Goal: Information Seeking & Learning: Learn about a topic

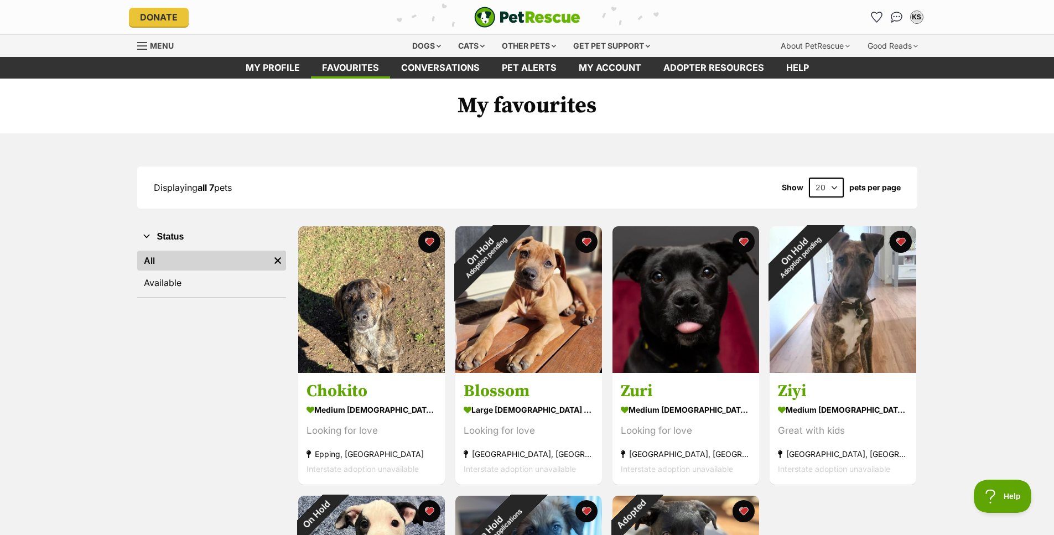
click at [878, 15] on icon "Favourites" at bounding box center [876, 17] width 11 height 10
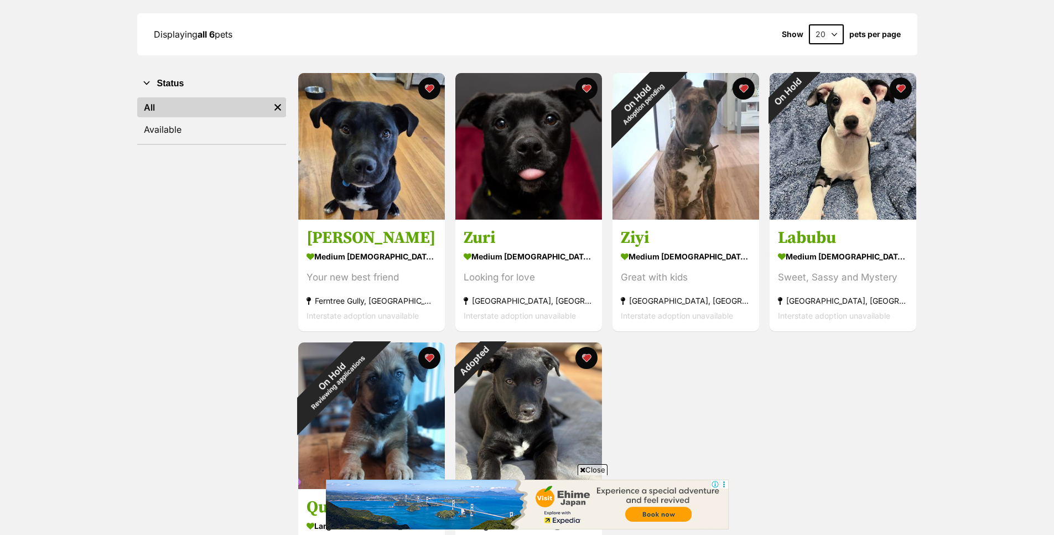
scroll to position [111, 0]
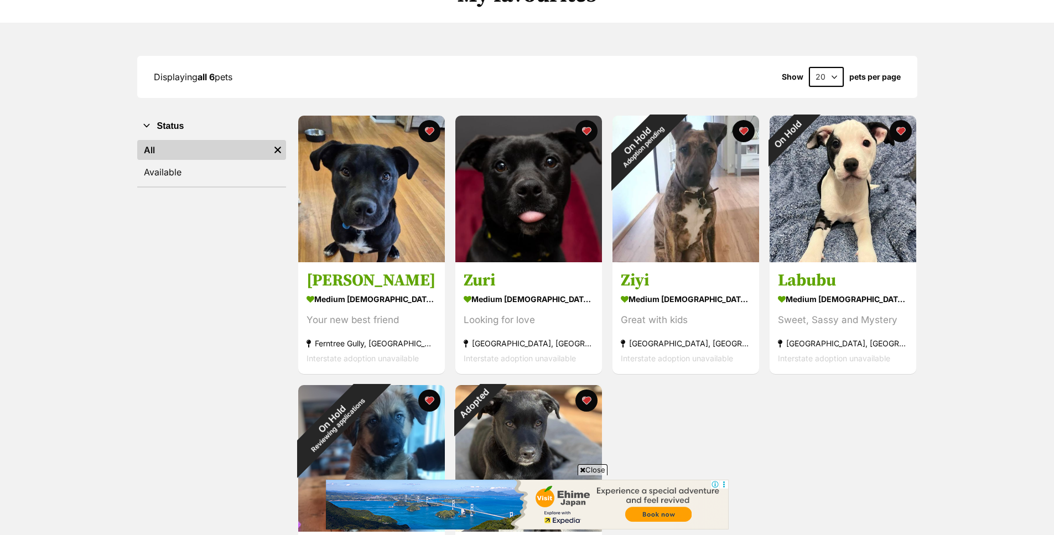
click at [899, 128] on button "favourite" at bounding box center [900, 131] width 22 height 22
click at [740, 128] on button "favourite" at bounding box center [743, 131] width 22 height 22
click at [334, 280] on h3 "Charlie" at bounding box center [371, 280] width 130 height 21
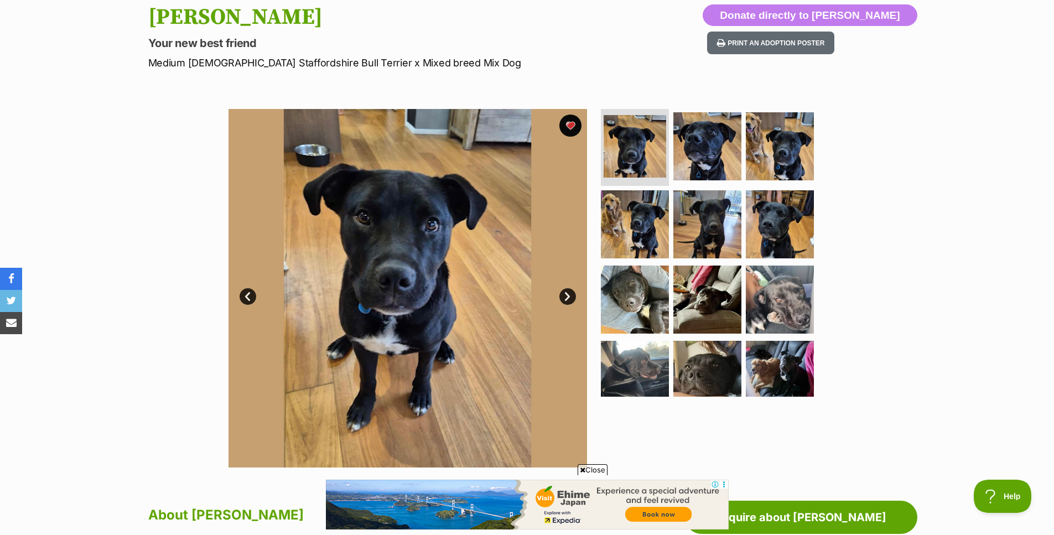
scroll to position [111, 0]
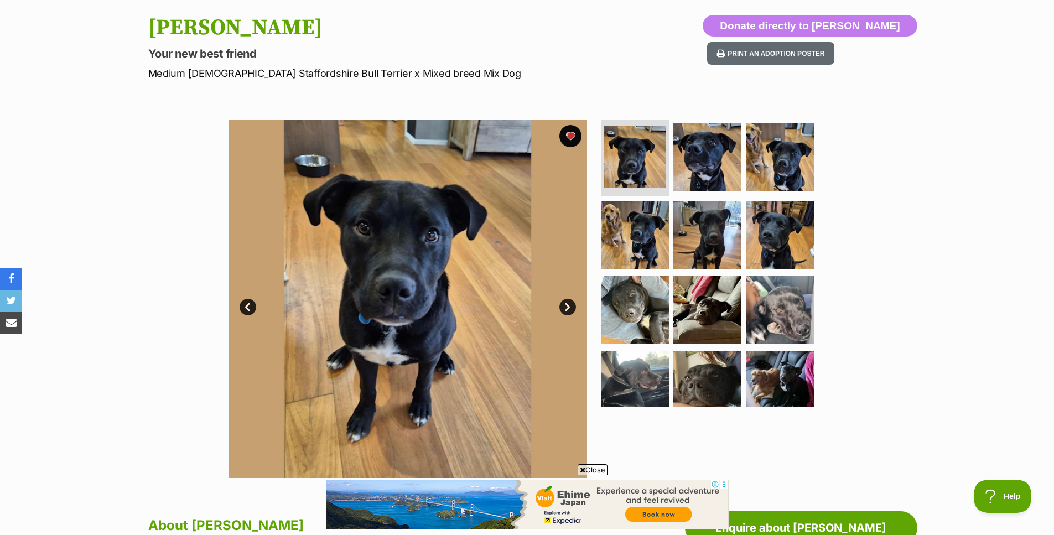
click at [720, 175] on img at bounding box center [707, 157] width 68 height 68
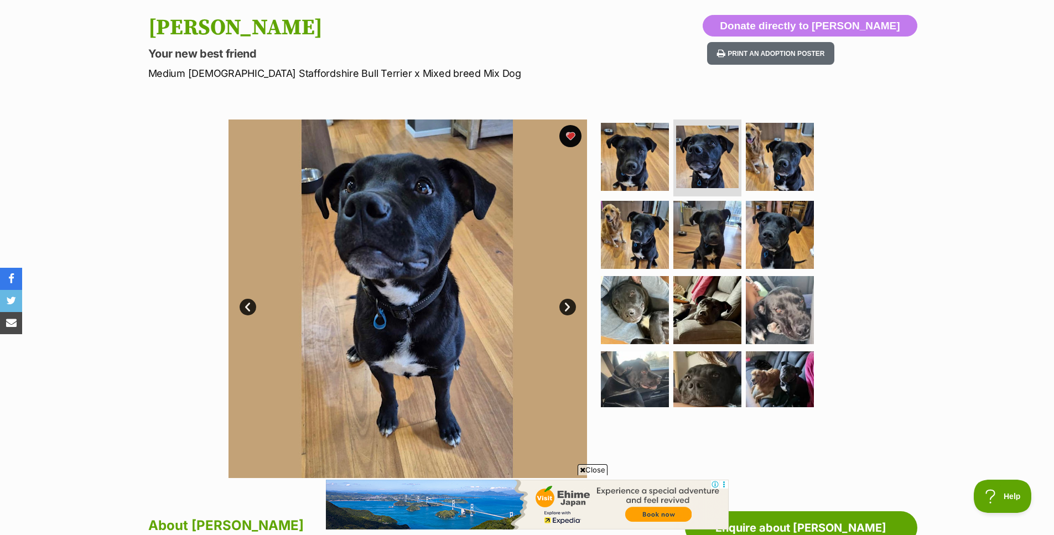
click at [764, 165] on img at bounding box center [780, 157] width 68 height 68
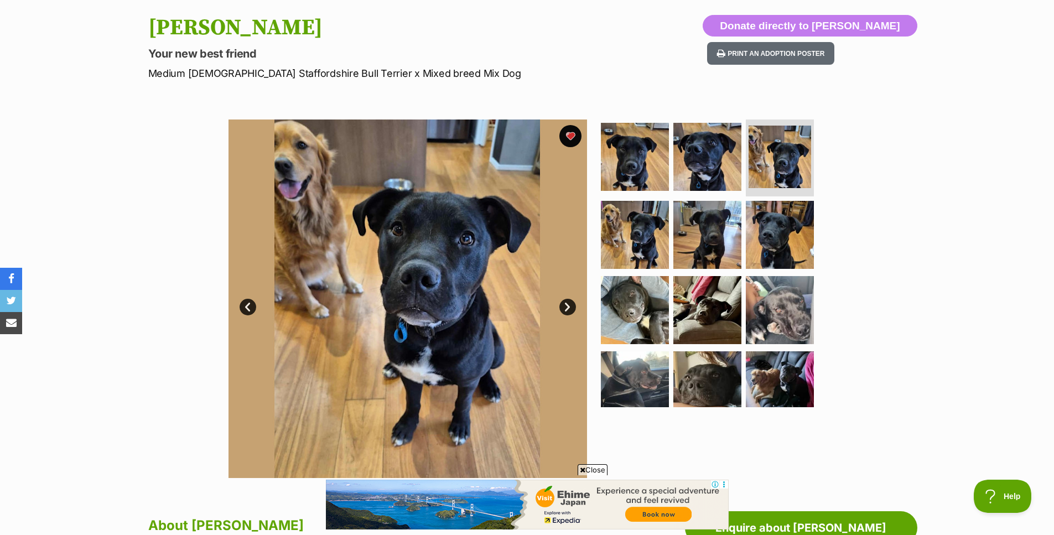
click at [634, 219] on img at bounding box center [635, 235] width 68 height 68
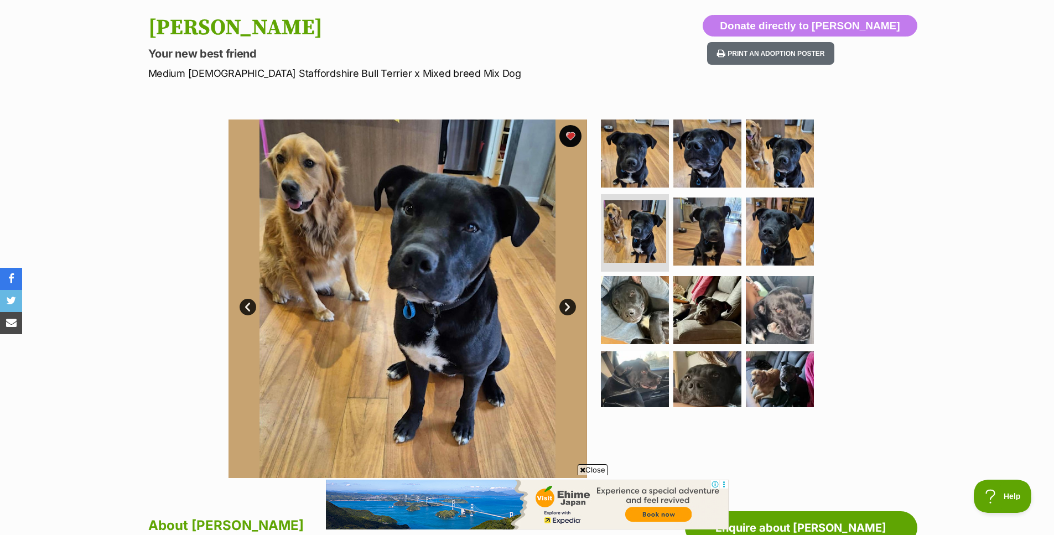
click at [721, 242] on img at bounding box center [707, 231] width 68 height 68
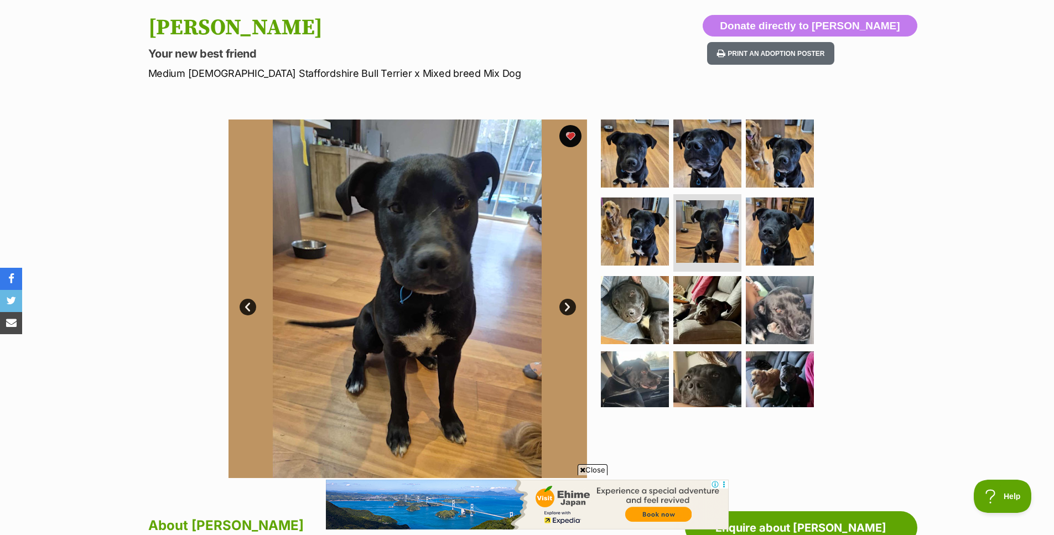
click at [773, 234] on img at bounding box center [780, 231] width 68 height 68
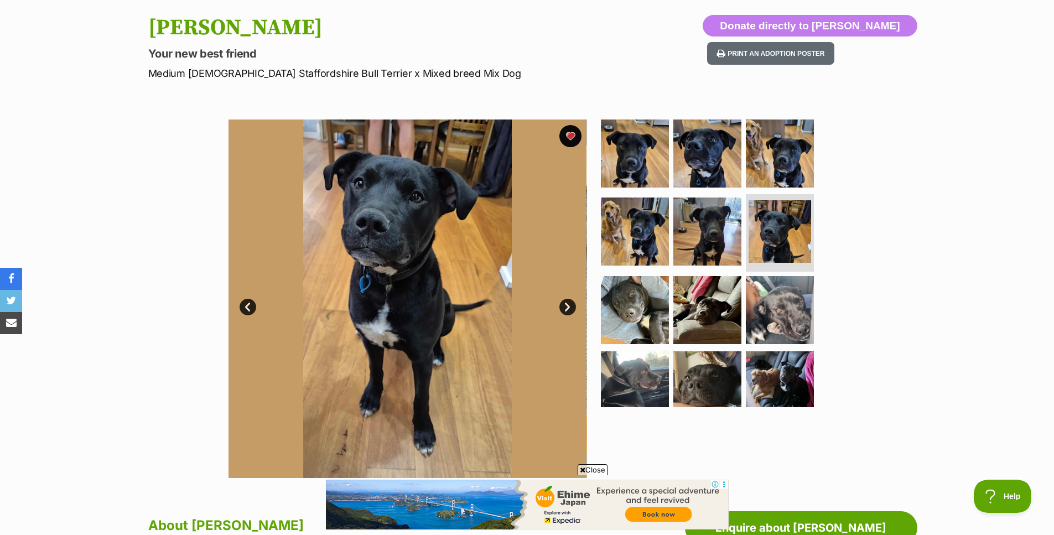
click at [643, 302] on img at bounding box center [635, 310] width 68 height 68
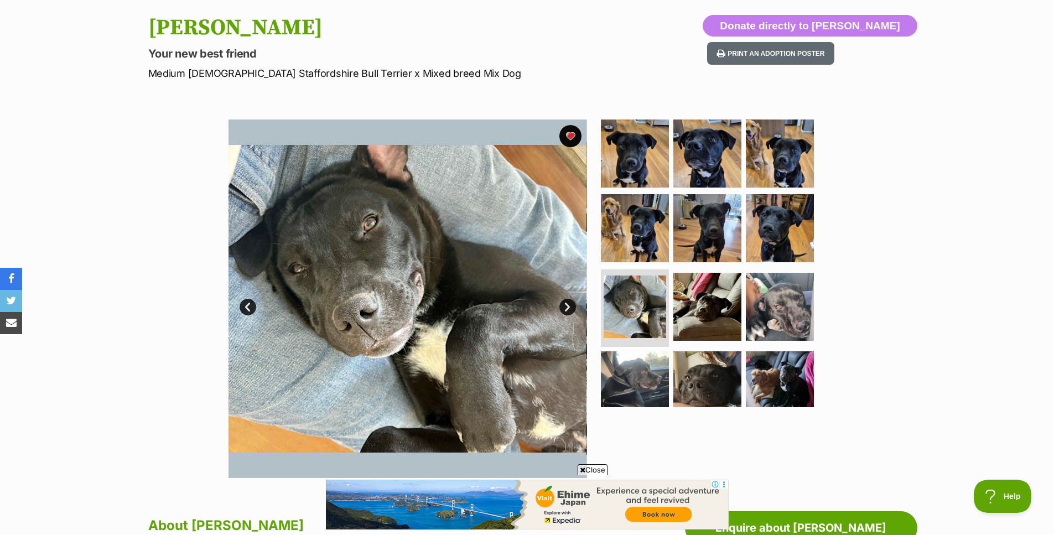
click at [709, 321] on img at bounding box center [707, 307] width 68 height 68
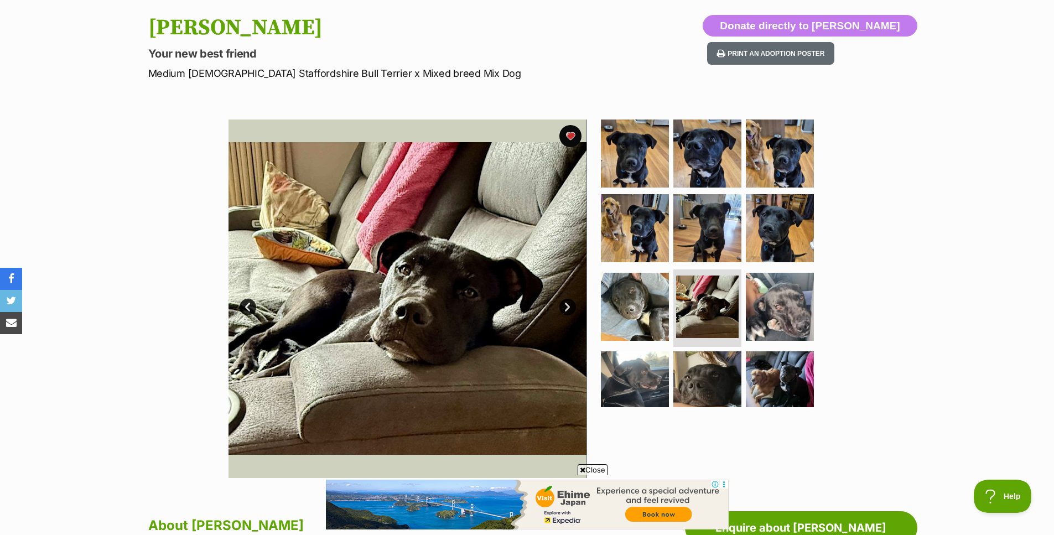
click at [784, 325] on img at bounding box center [780, 307] width 68 height 68
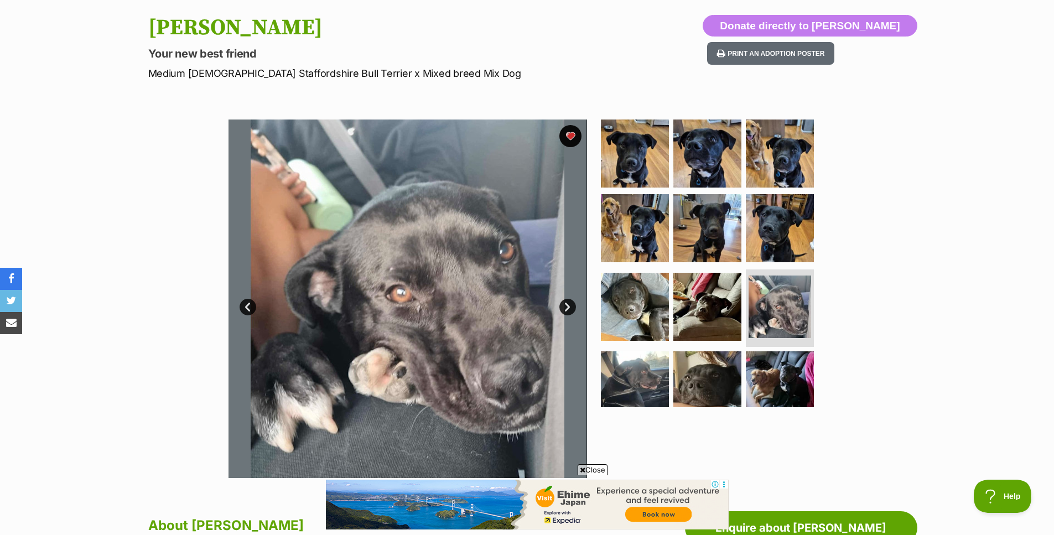
click at [650, 369] on img at bounding box center [635, 385] width 68 height 68
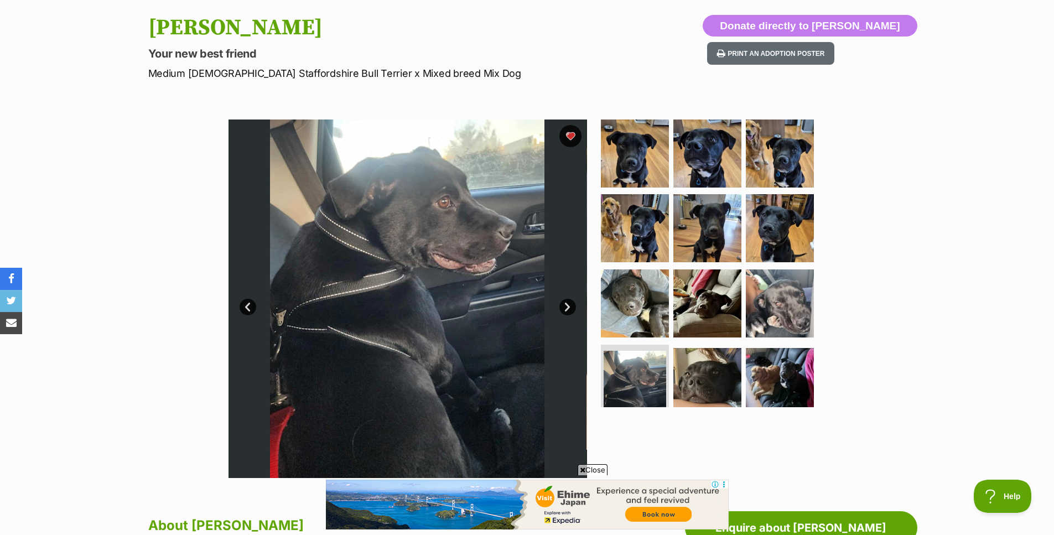
click at [765, 301] on img at bounding box center [780, 303] width 68 height 68
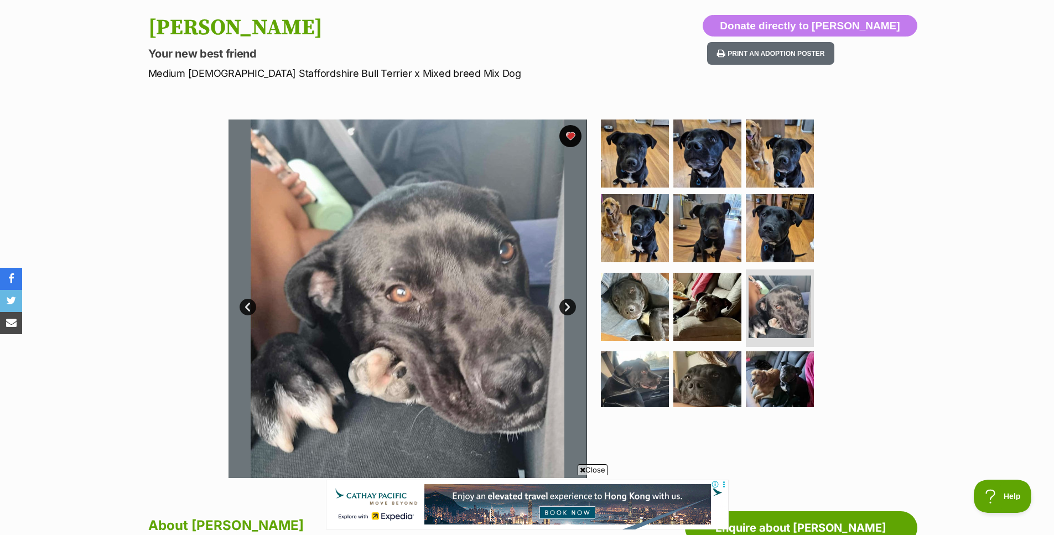
click at [710, 378] on img at bounding box center [707, 385] width 68 height 68
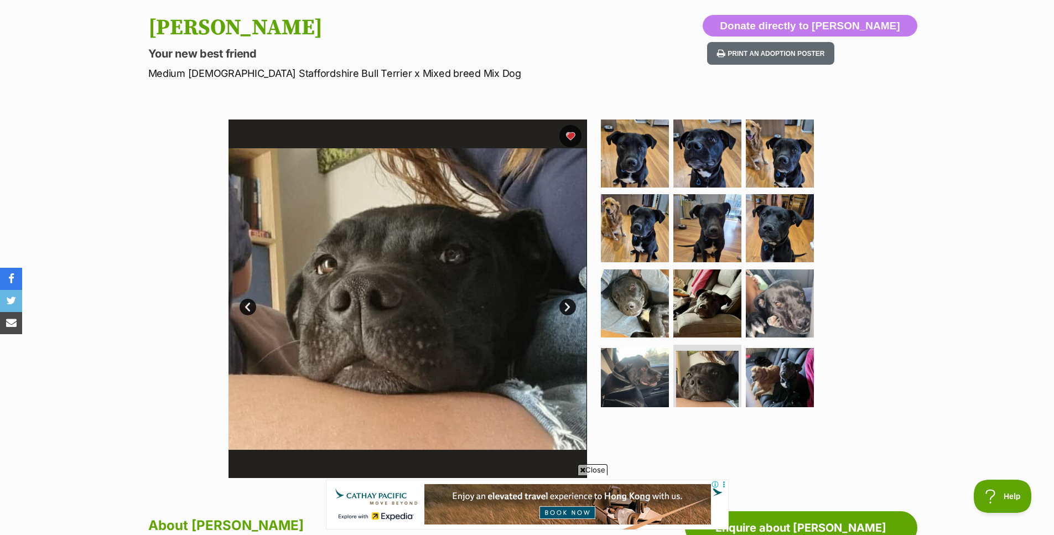
click at [795, 383] on img at bounding box center [780, 382] width 68 height 68
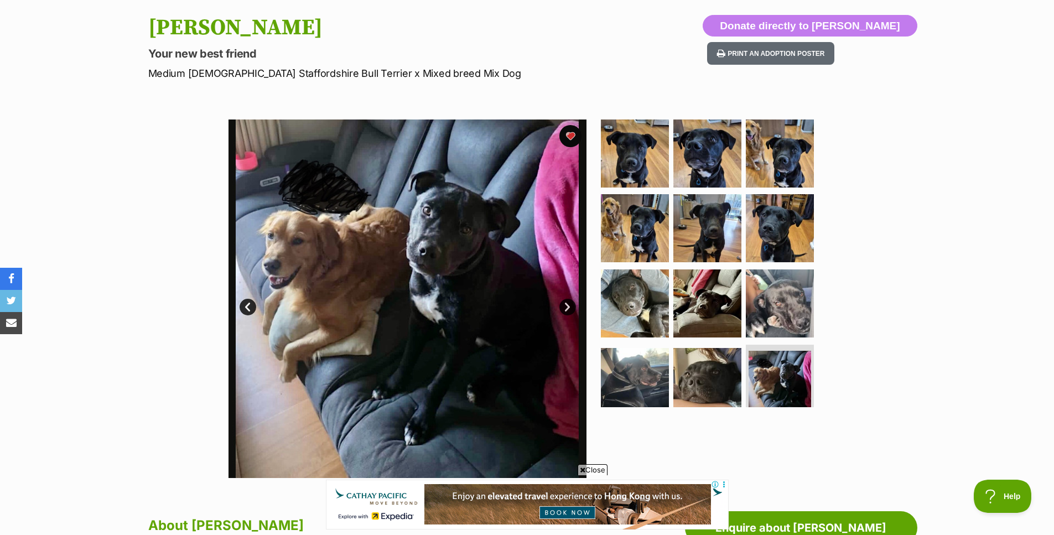
click at [646, 166] on img at bounding box center [635, 153] width 68 height 68
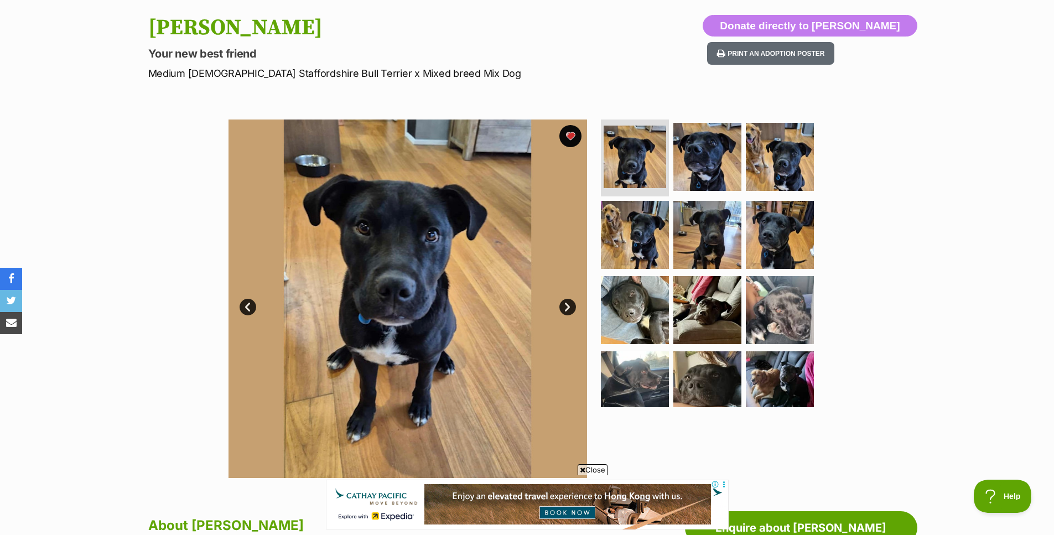
click at [771, 175] on img at bounding box center [780, 157] width 68 height 68
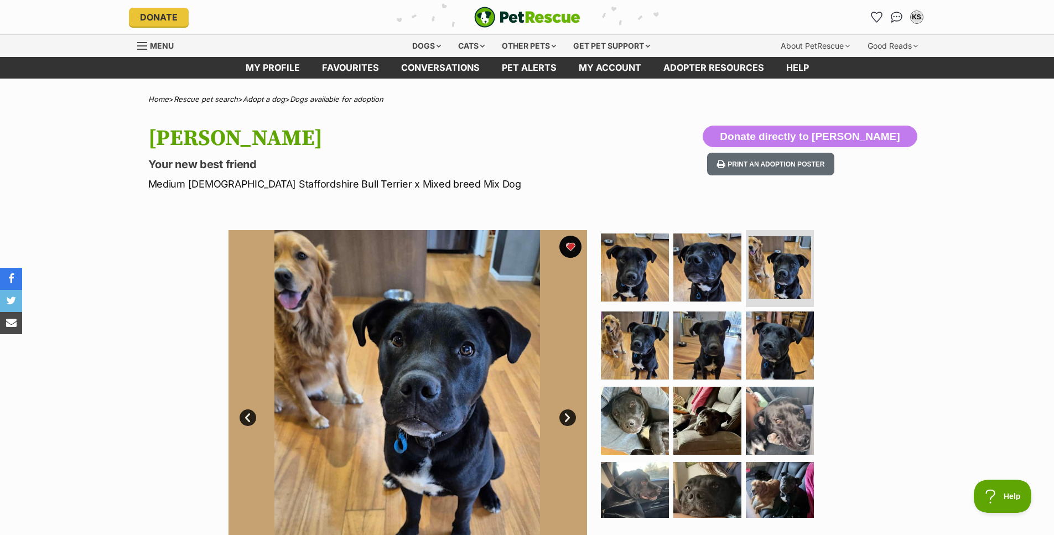
click at [141, 44] on div "Menu" at bounding box center [142, 45] width 11 height 9
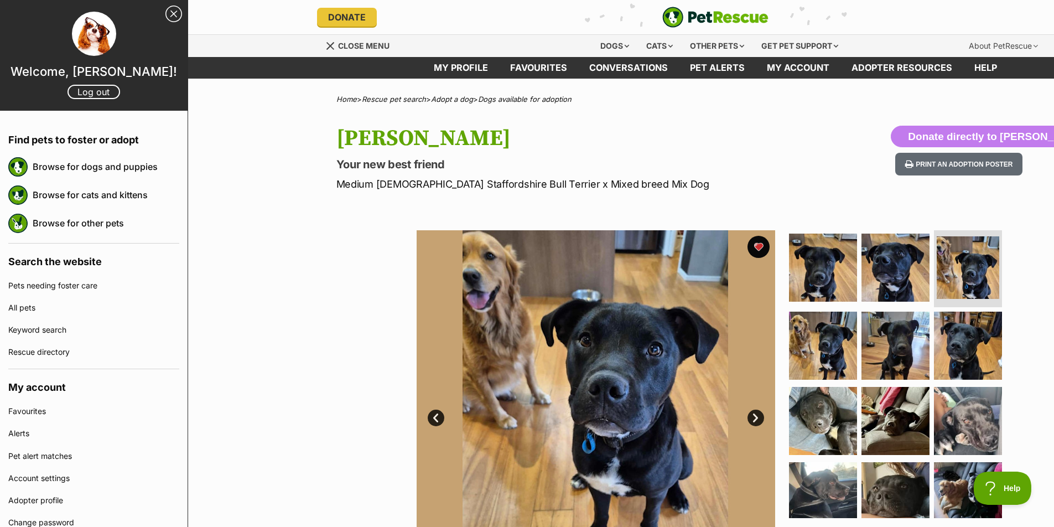
click at [90, 175] on link "Browse for dogs and puppies" at bounding box center [106, 166] width 147 height 23
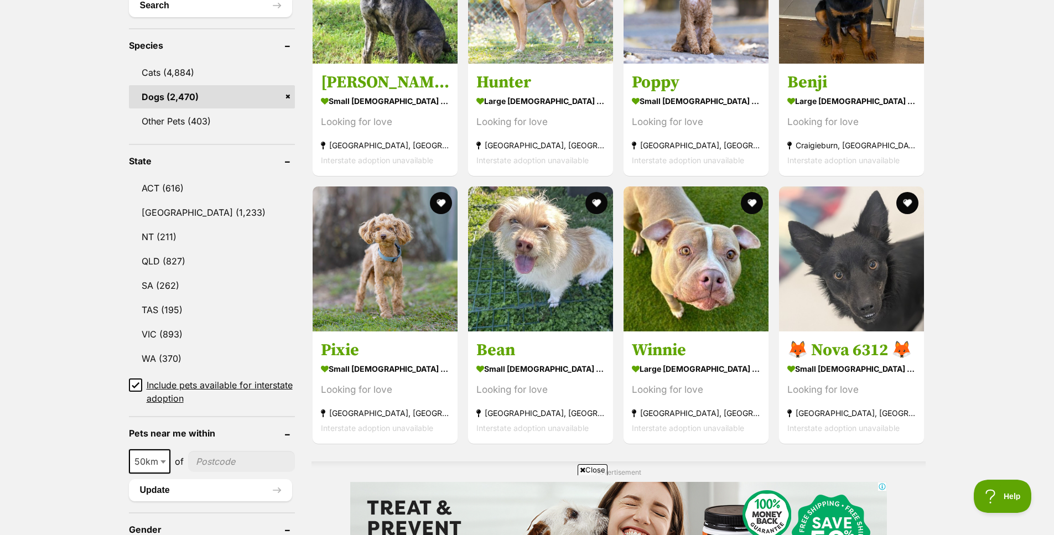
click at [133, 383] on icon at bounding box center [135, 385] width 7 height 5
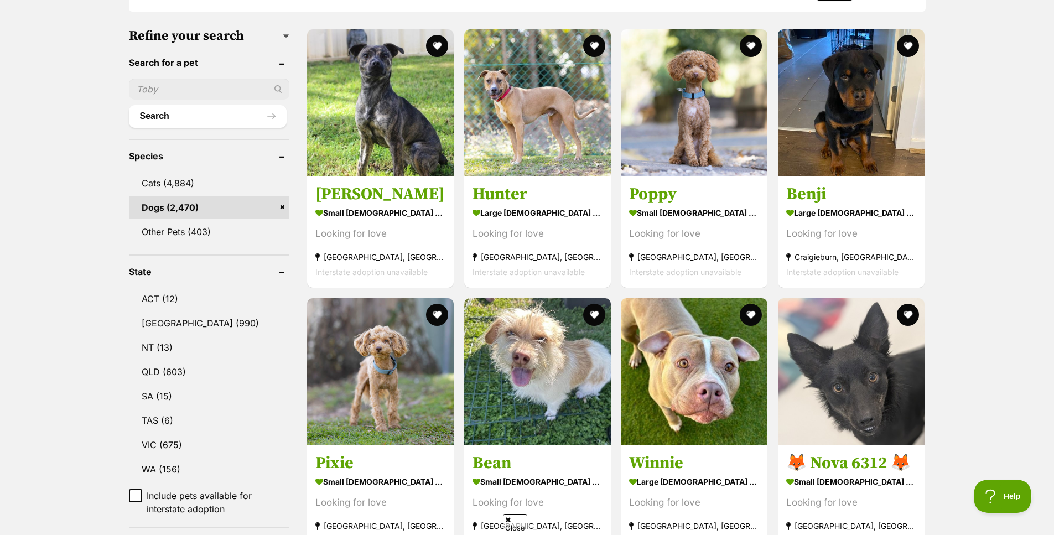
click at [150, 433] on link "VIC (675)" at bounding box center [209, 444] width 161 height 23
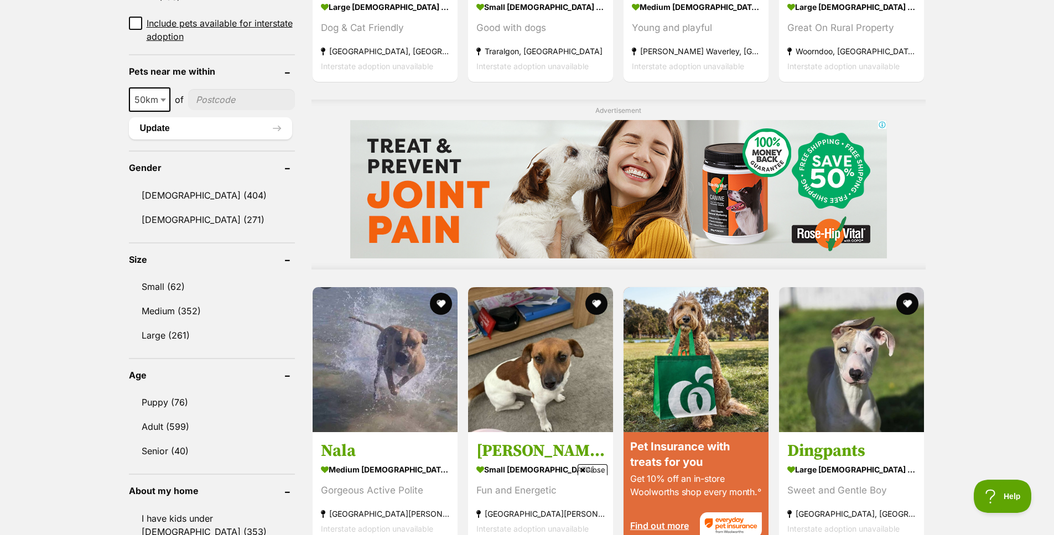
click at [167, 313] on link "Medium (352)" at bounding box center [212, 310] width 166 height 23
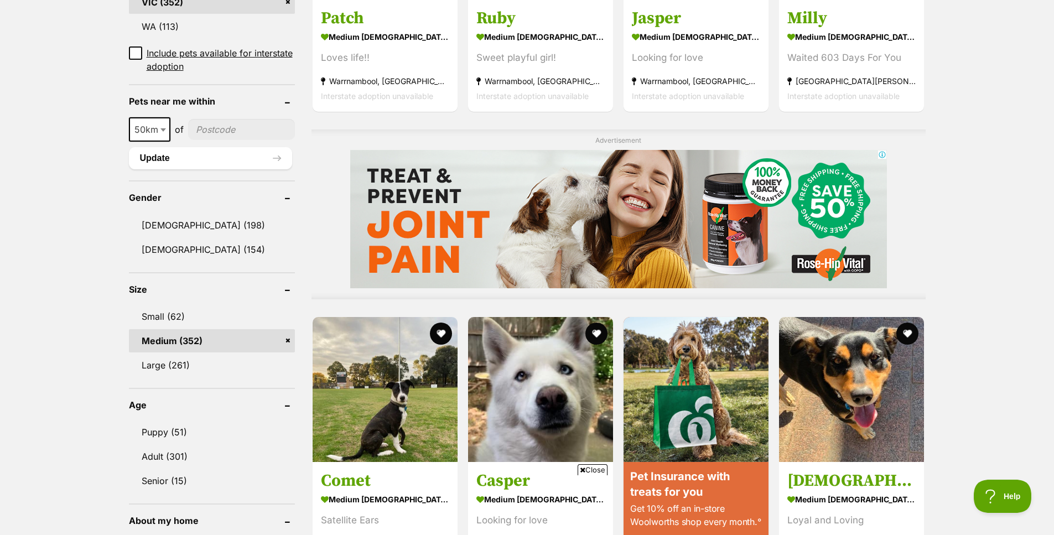
click at [148, 367] on link "Large (261)" at bounding box center [212, 364] width 166 height 23
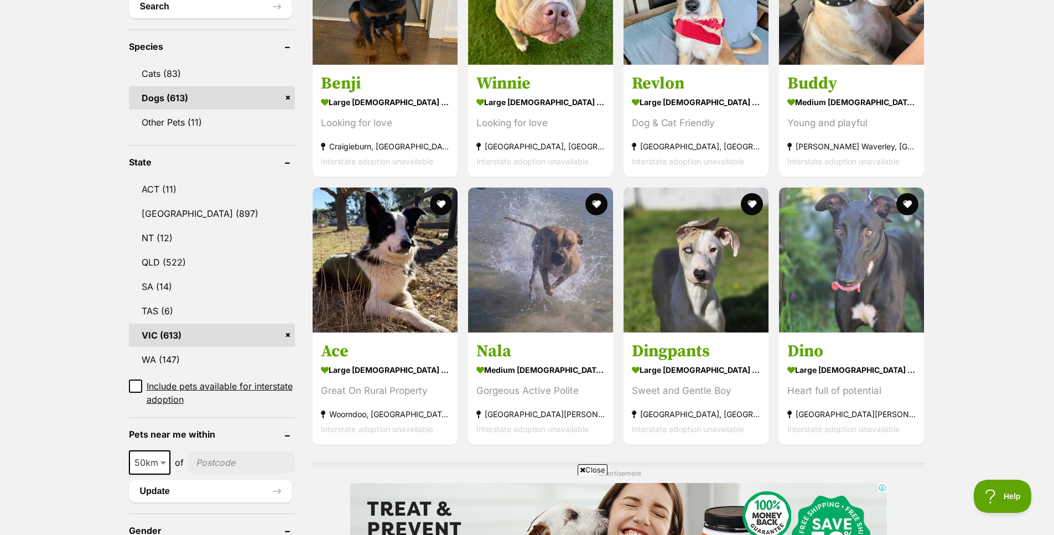
scroll to position [443, 0]
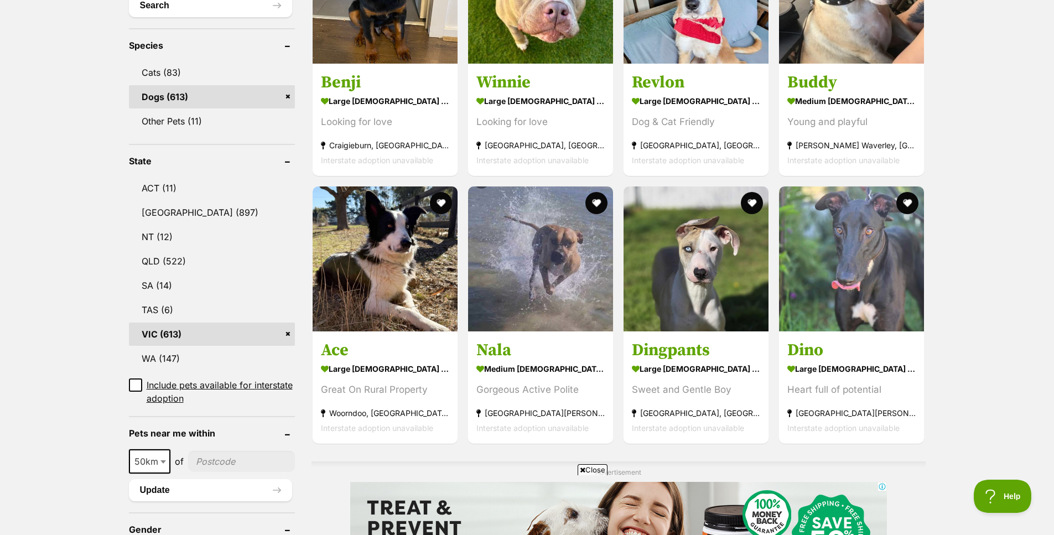
click at [546, 386] on div "Gorgeous Active Polite" at bounding box center [540, 389] width 128 height 15
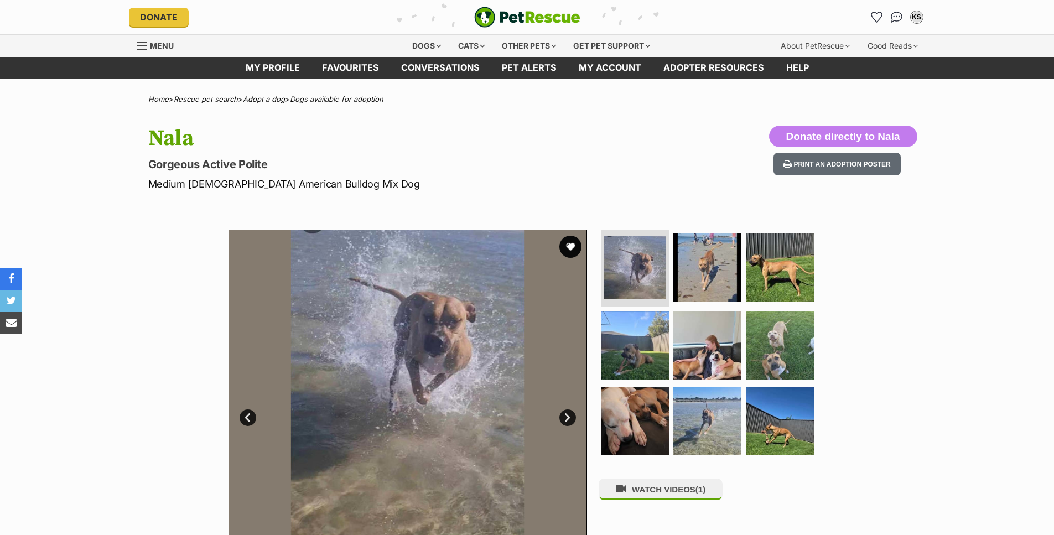
click at [772, 279] on img at bounding box center [780, 267] width 68 height 68
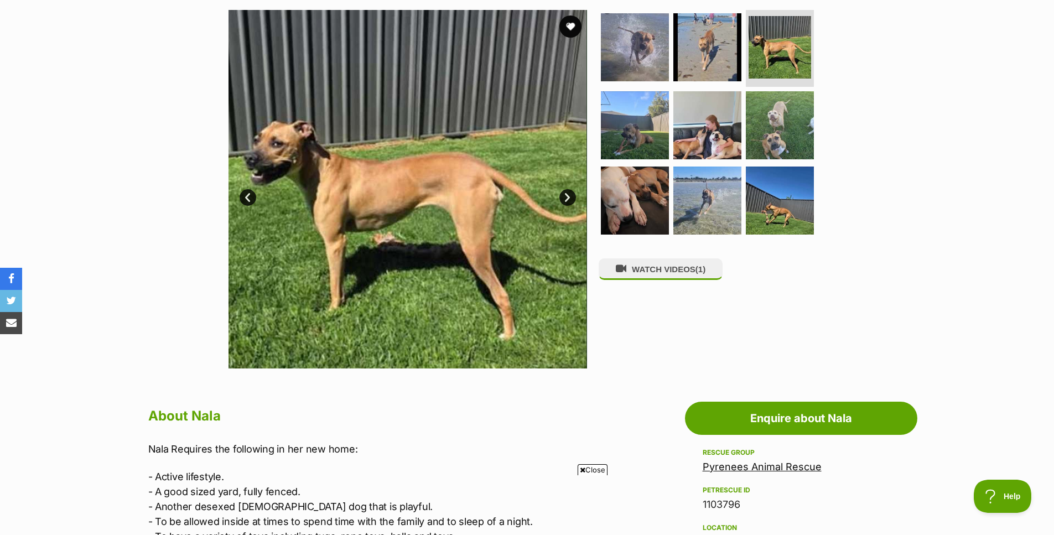
scroll to position [221, 0]
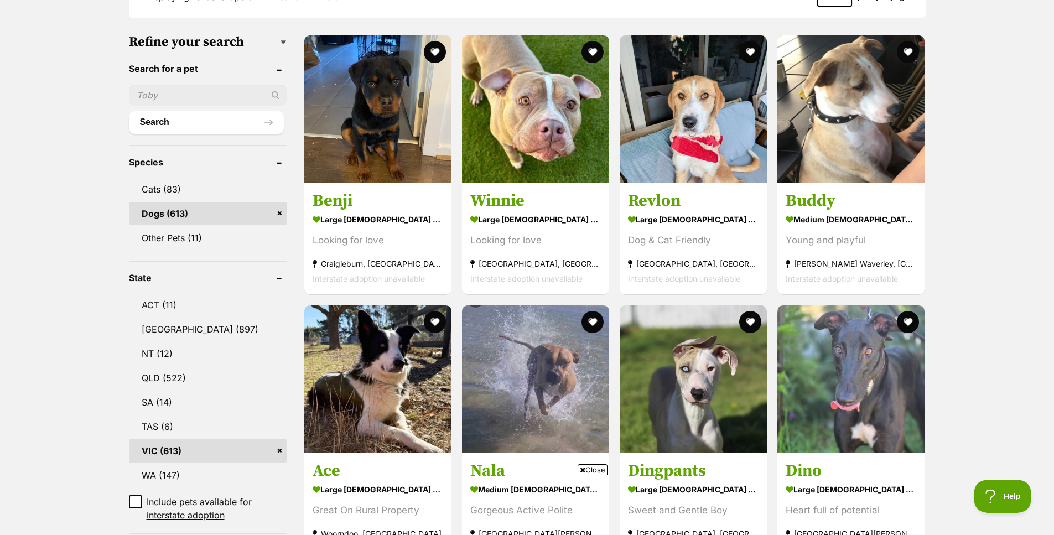
click at [832, 222] on strong "medium male Dog" at bounding box center [850, 220] width 131 height 16
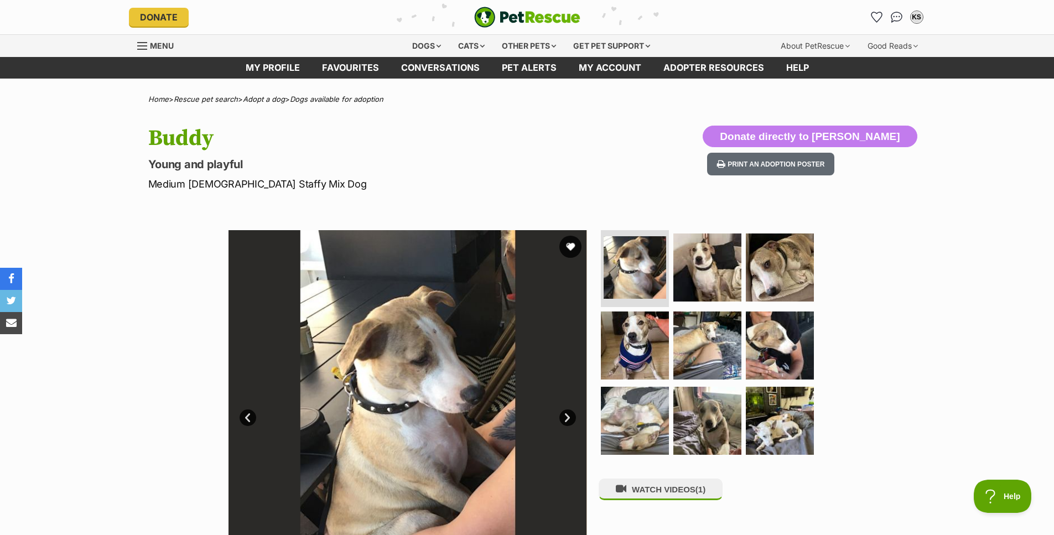
click at [702, 264] on img at bounding box center [707, 267] width 68 height 68
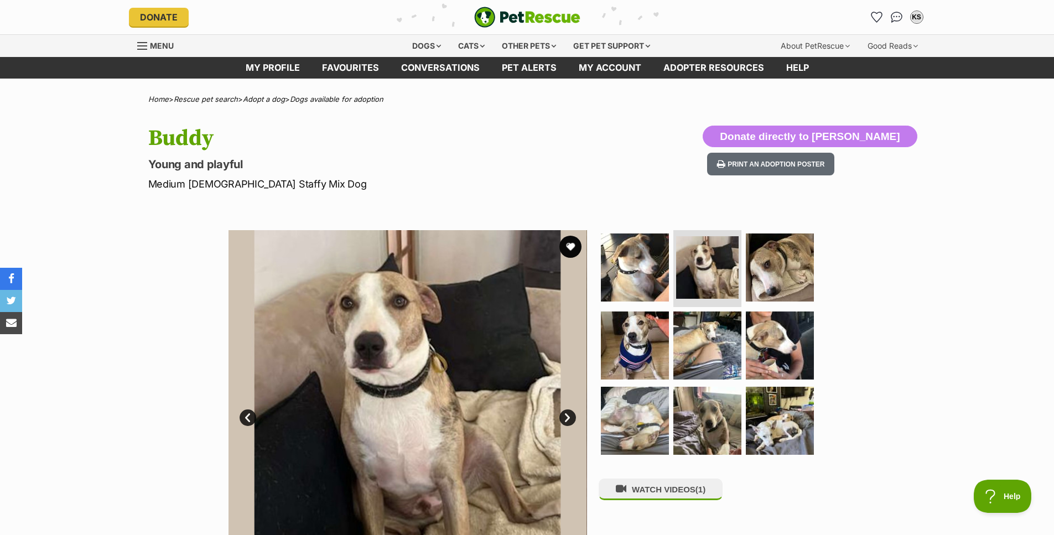
click at [772, 280] on img at bounding box center [780, 267] width 68 height 68
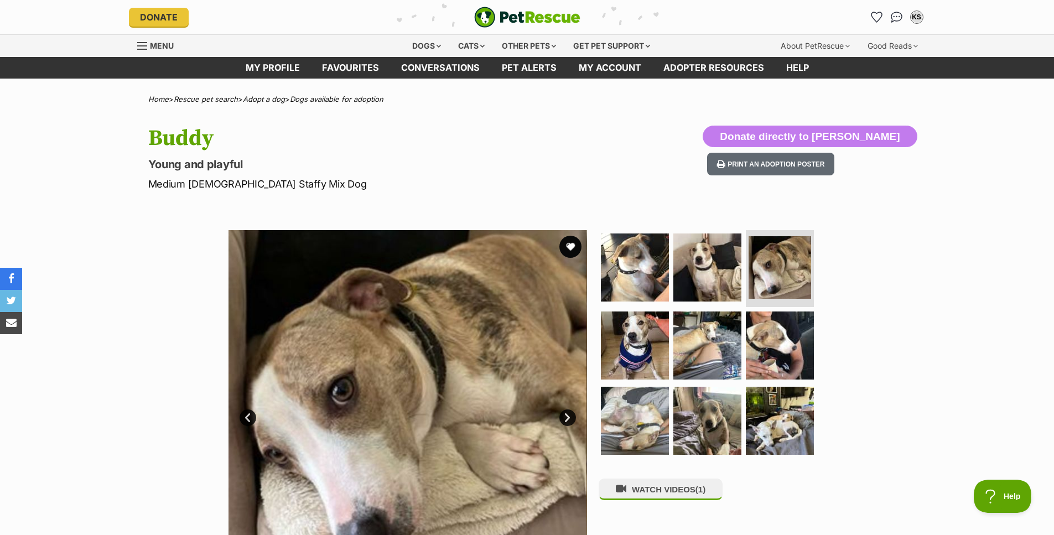
click at [643, 346] on img at bounding box center [635, 345] width 68 height 68
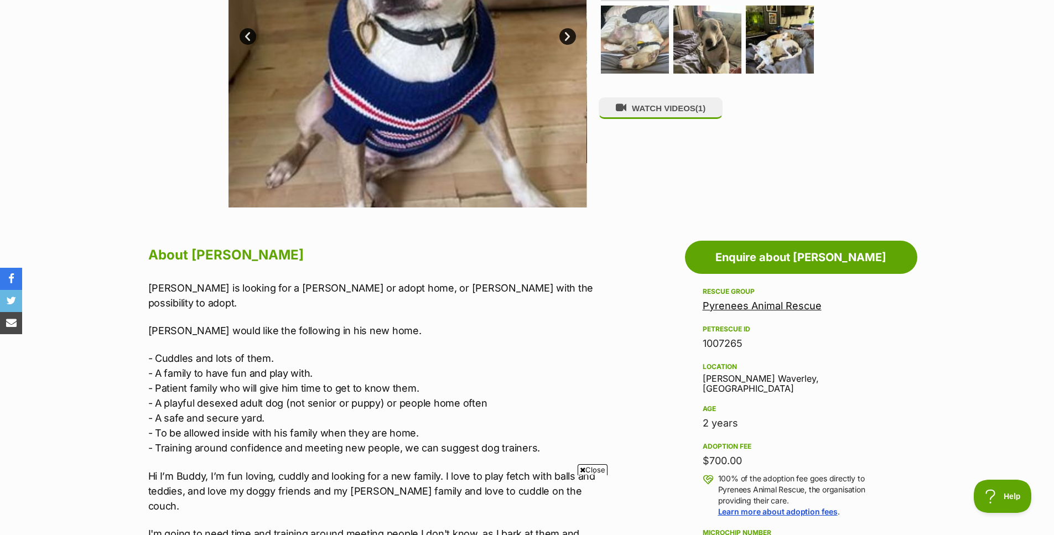
scroll to position [387, 0]
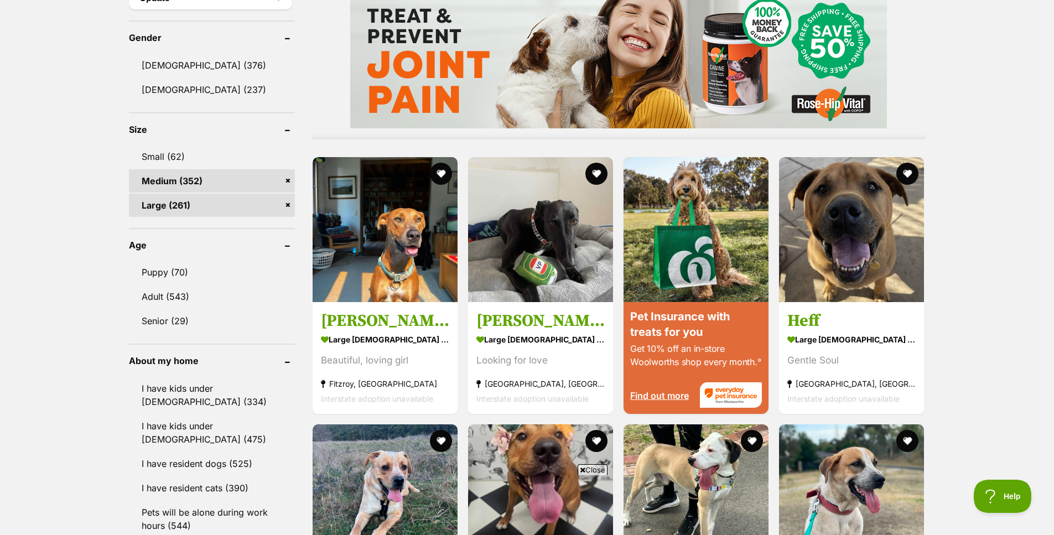
click at [858, 332] on strong "large [DEMOGRAPHIC_DATA] Dog" at bounding box center [851, 339] width 128 height 16
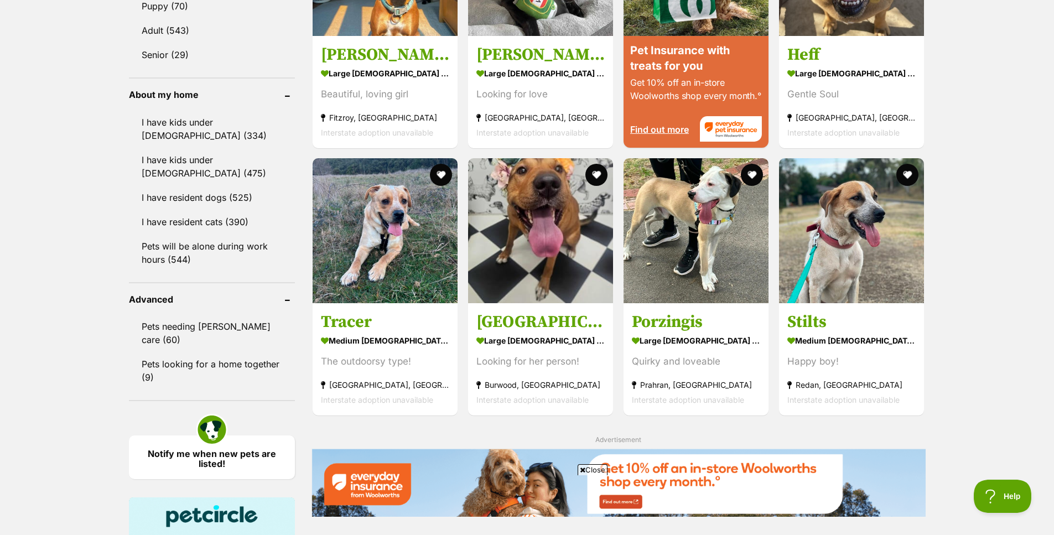
scroll to position [1211, 0]
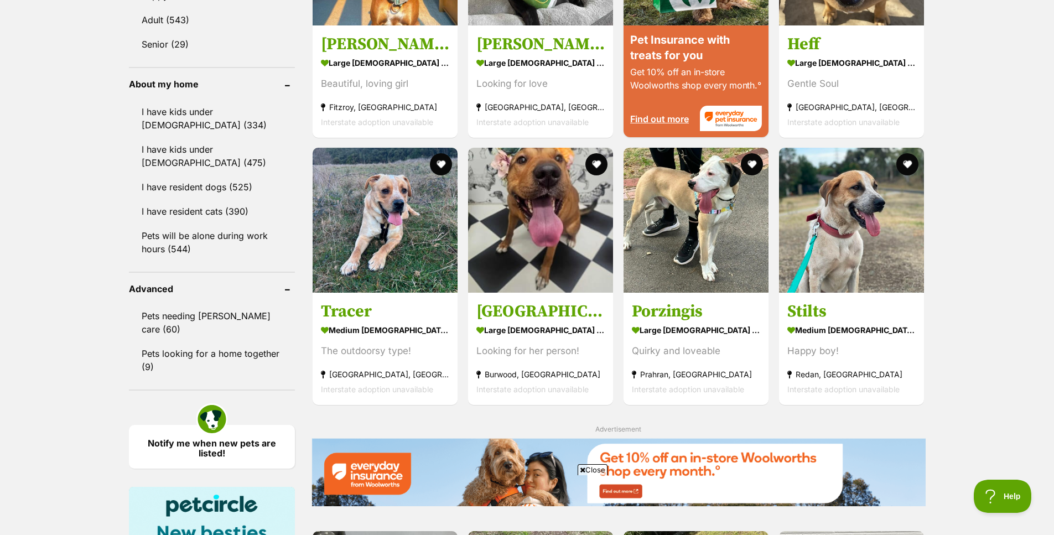
click at [528, 332] on strong "large [DEMOGRAPHIC_DATA] Dog" at bounding box center [540, 330] width 128 height 16
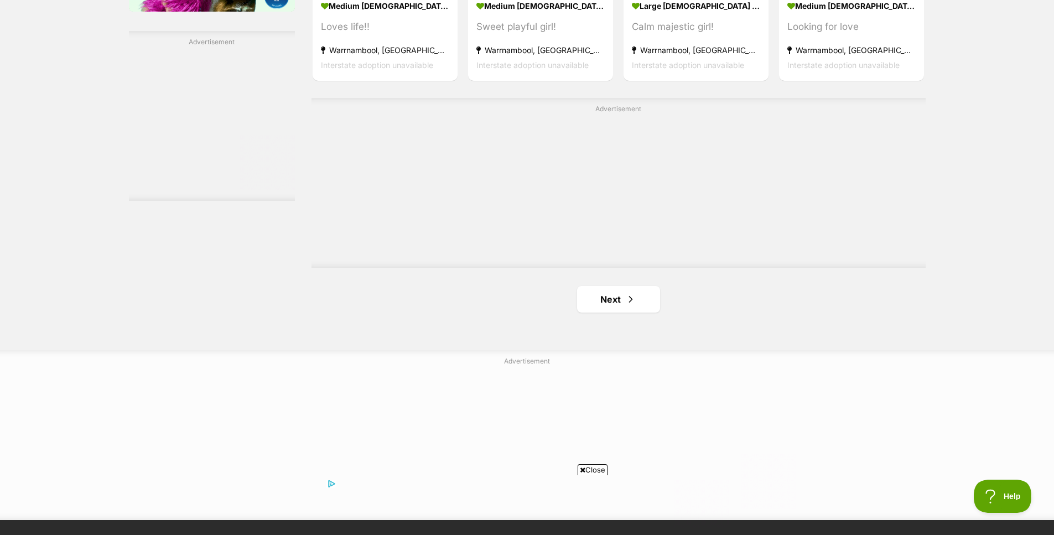
scroll to position [1930, 0]
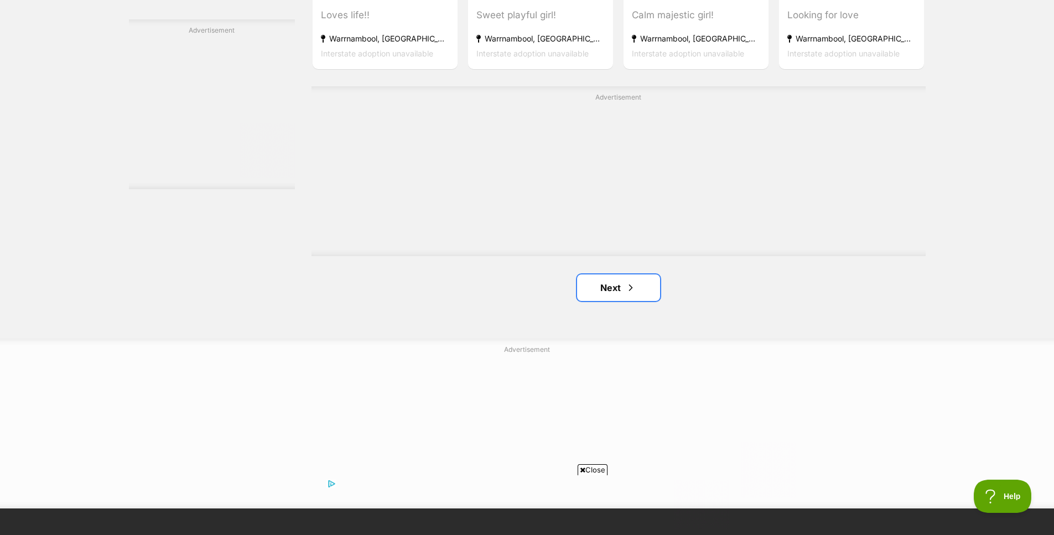
click at [624, 292] on link "Next" at bounding box center [618, 287] width 83 height 27
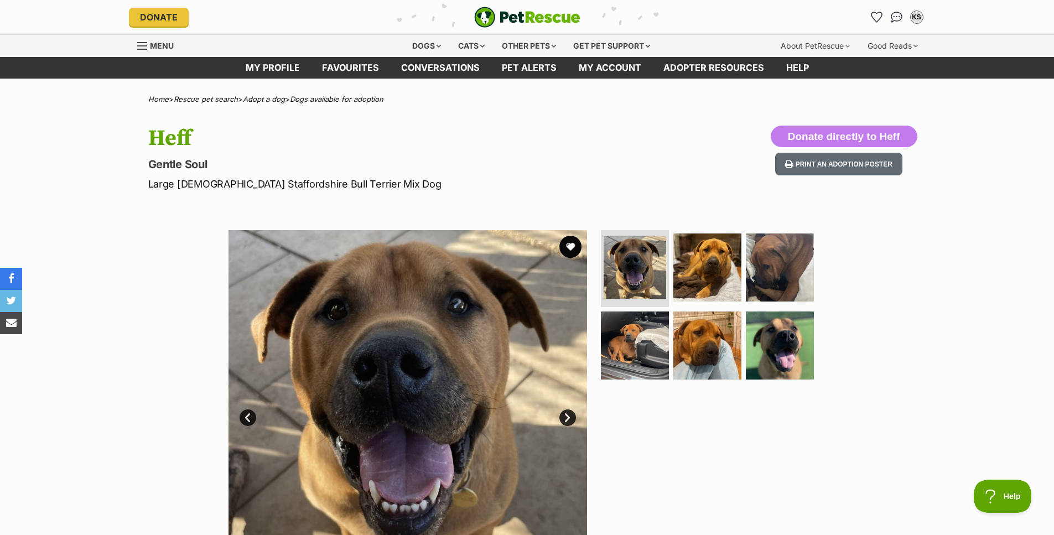
click at [717, 270] on img at bounding box center [707, 267] width 68 height 68
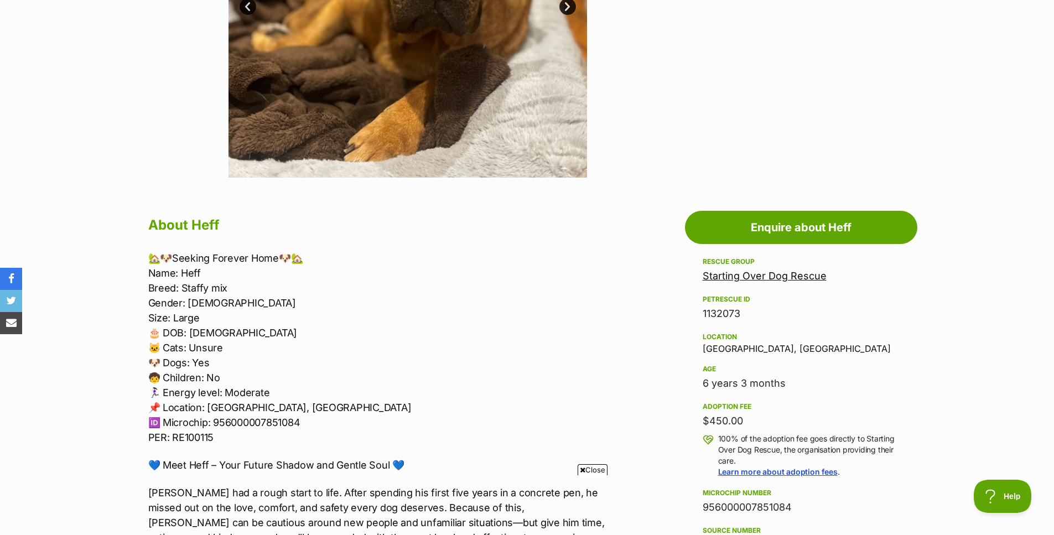
scroll to position [443, 0]
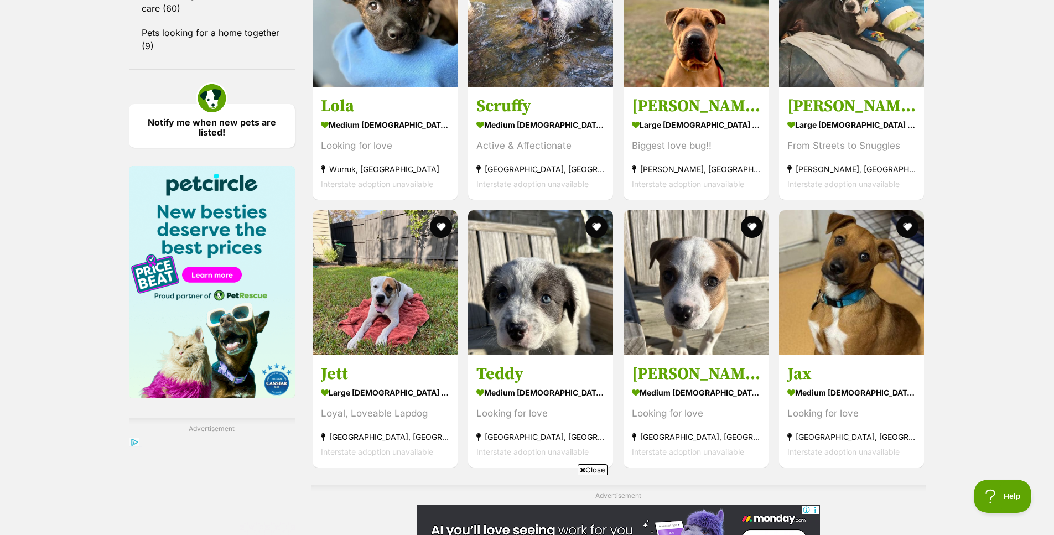
scroll to position [1604, 0]
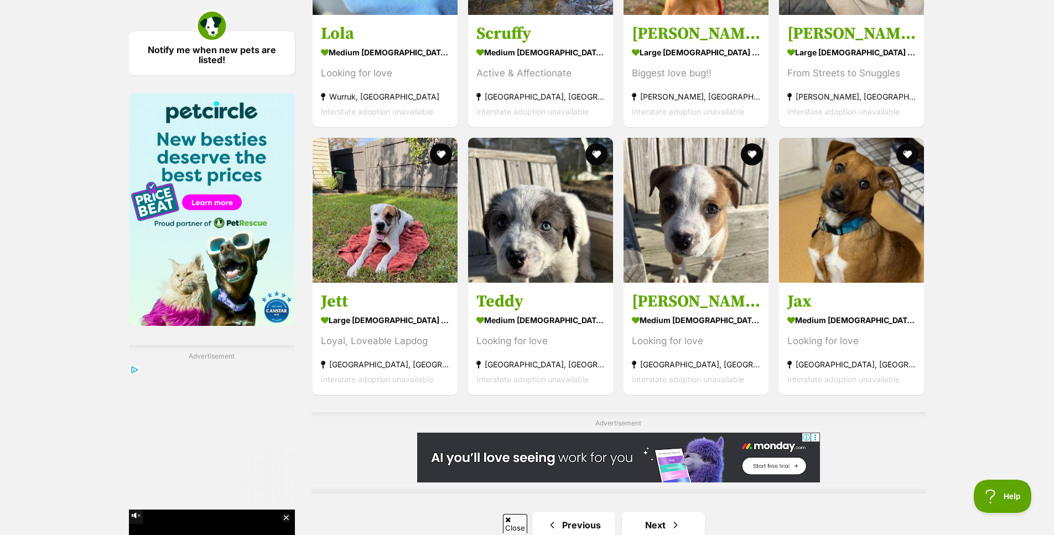
click at [499, 341] on div "Looking for love" at bounding box center [540, 340] width 128 height 15
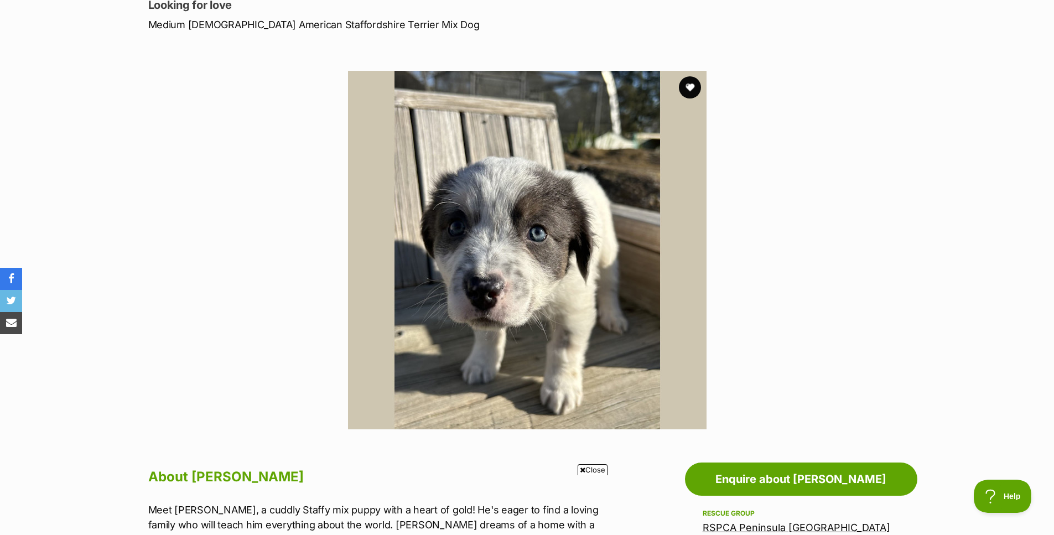
scroll to position [111, 0]
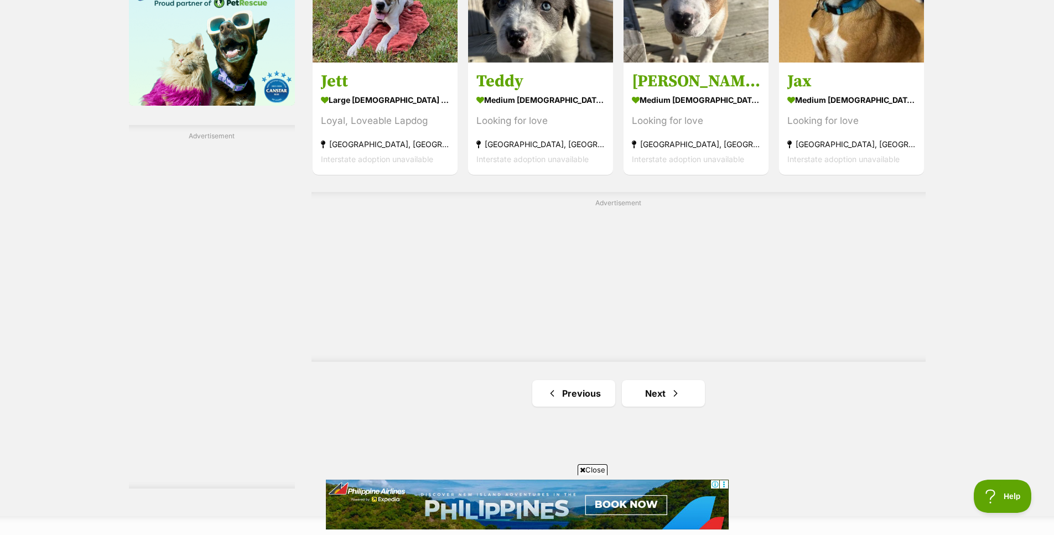
scroll to position [1825, 0]
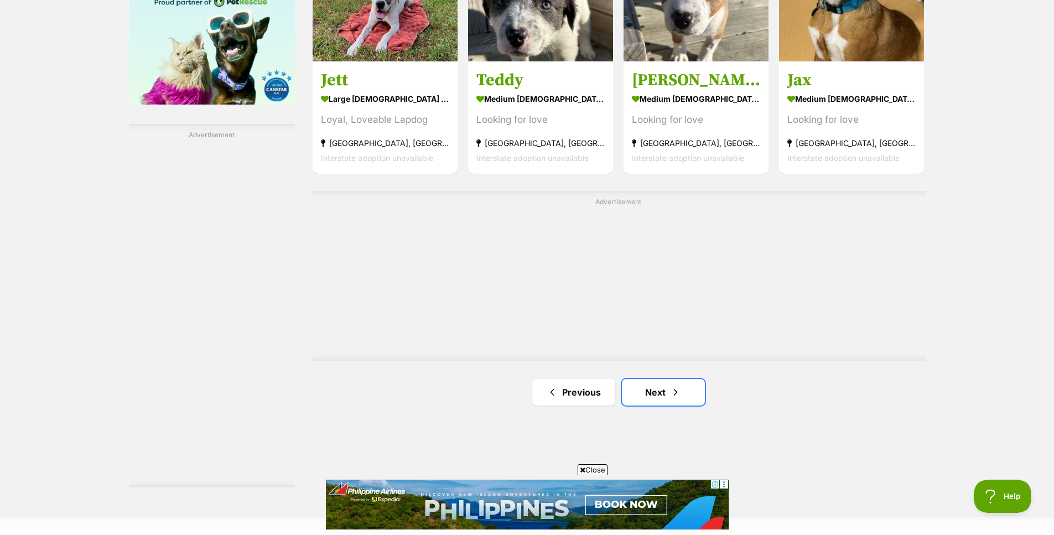
click at [665, 392] on link "Next" at bounding box center [663, 392] width 83 height 27
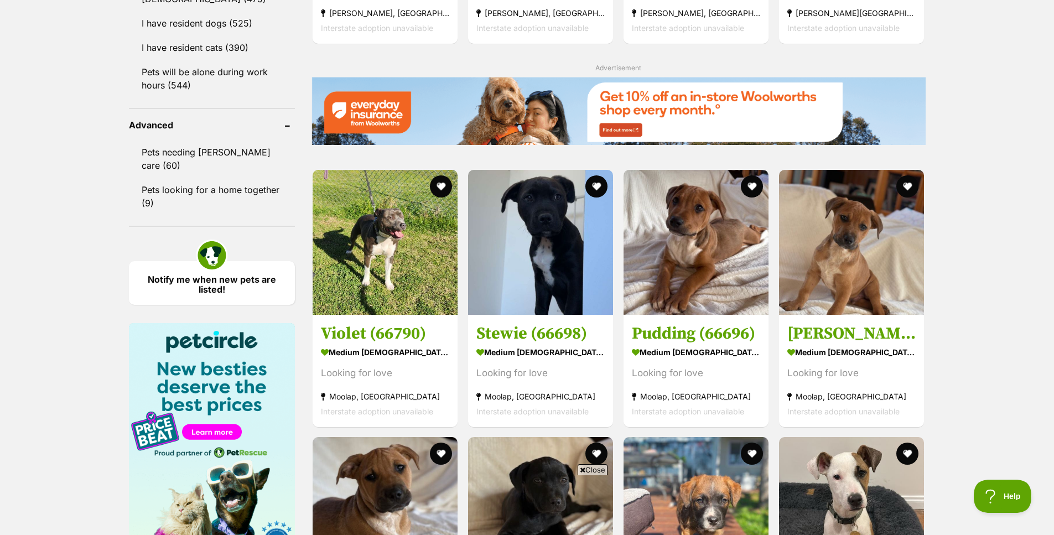
scroll to position [1383, 0]
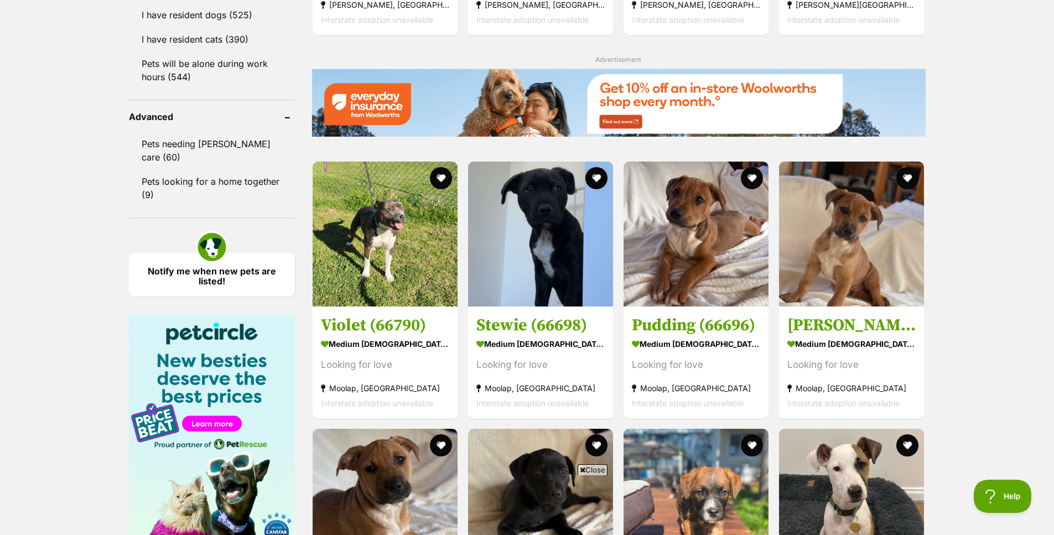
click at [395, 367] on div "Looking for love" at bounding box center [385, 364] width 128 height 15
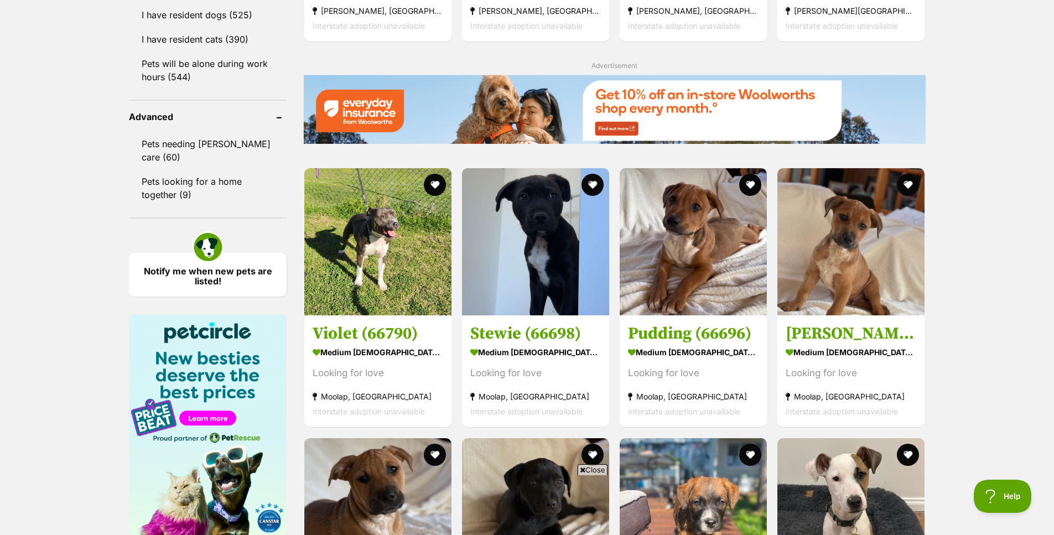
click at [690, 332] on h3 "Pudding (66696)" at bounding box center [693, 334] width 131 height 21
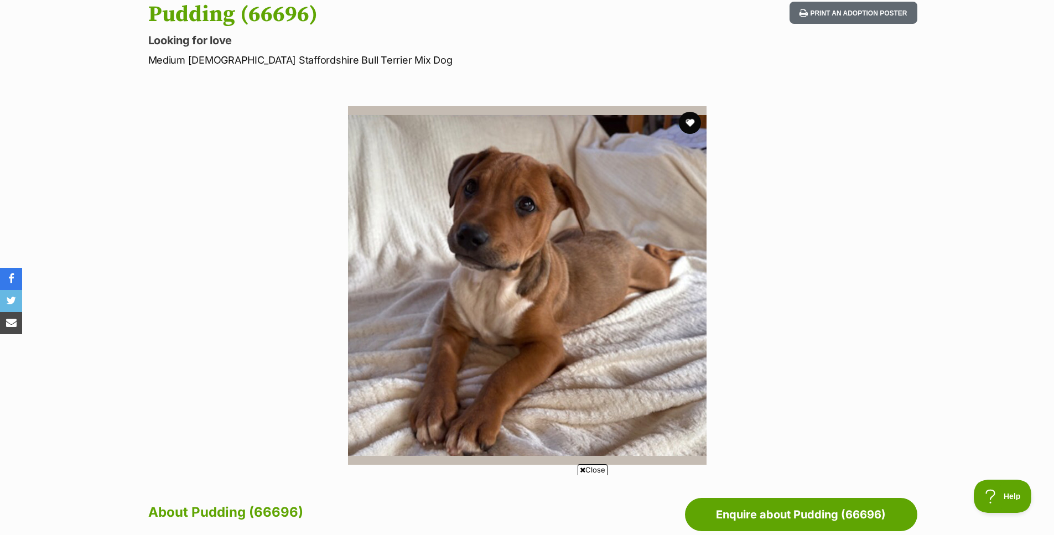
scroll to position [111, 0]
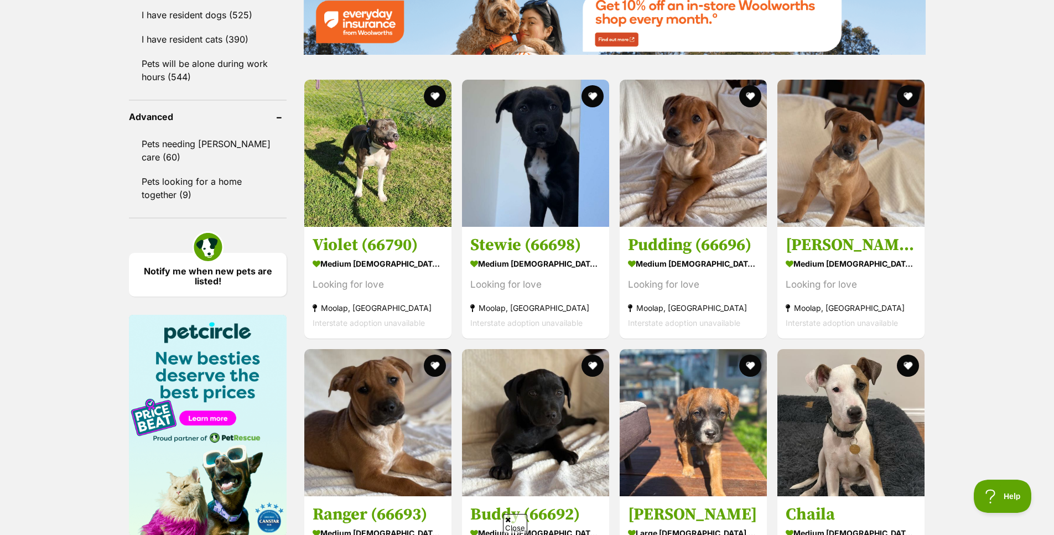
click at [509, 227] on img at bounding box center [535, 153] width 147 height 147
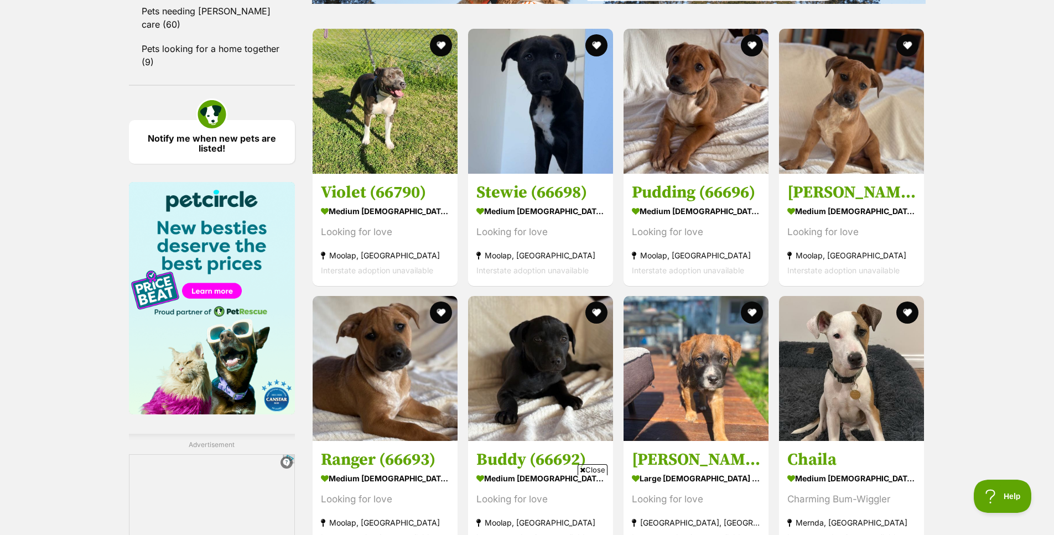
scroll to position [1549, 0]
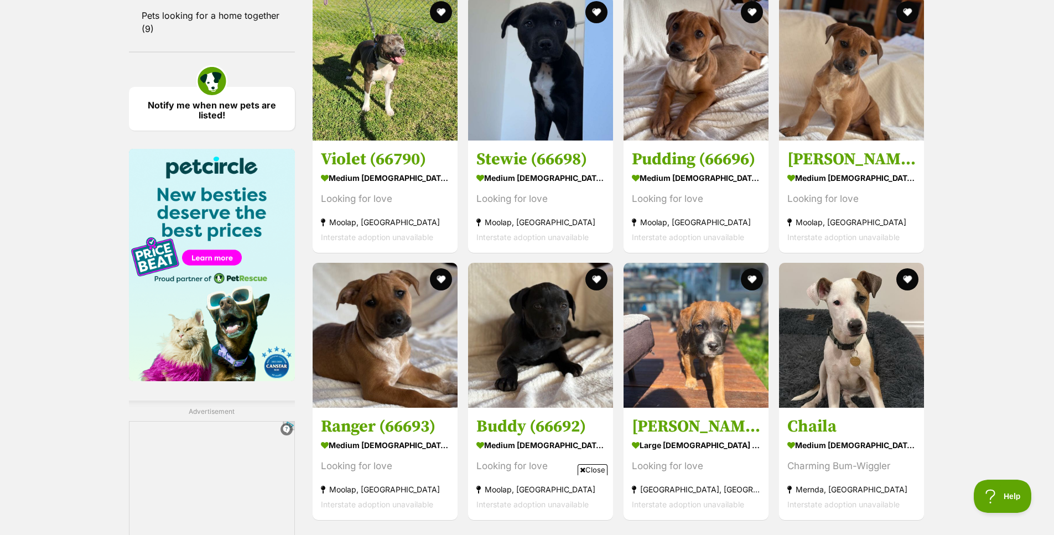
click at [360, 441] on strong "medium male Dog" at bounding box center [385, 445] width 128 height 16
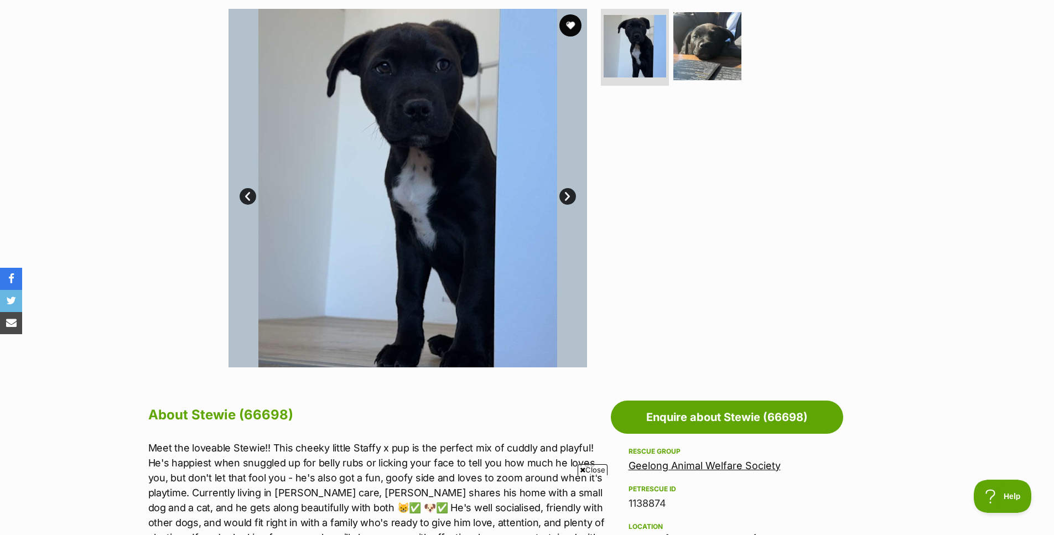
click at [687, 59] on img at bounding box center [707, 46] width 68 height 68
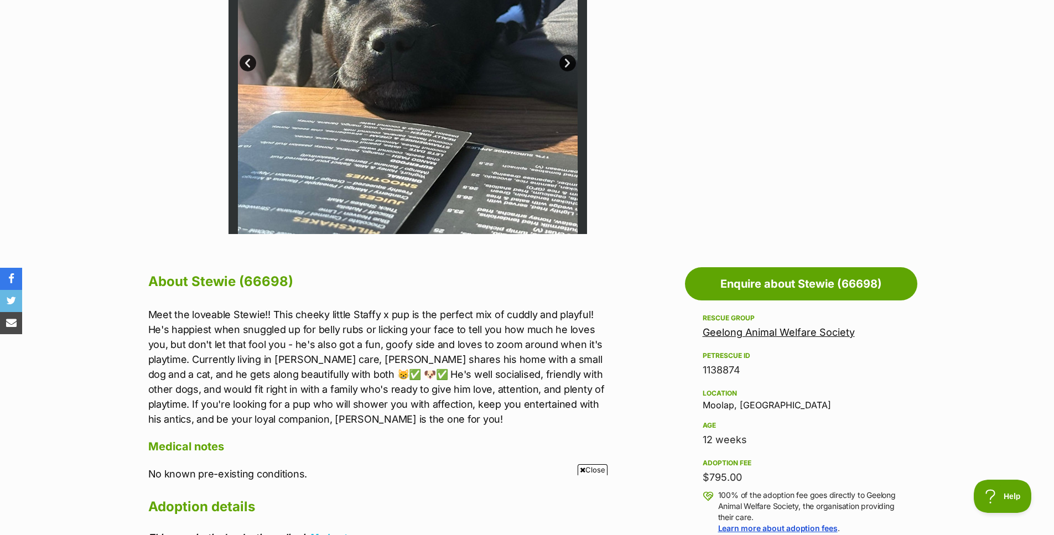
scroll to position [387, 0]
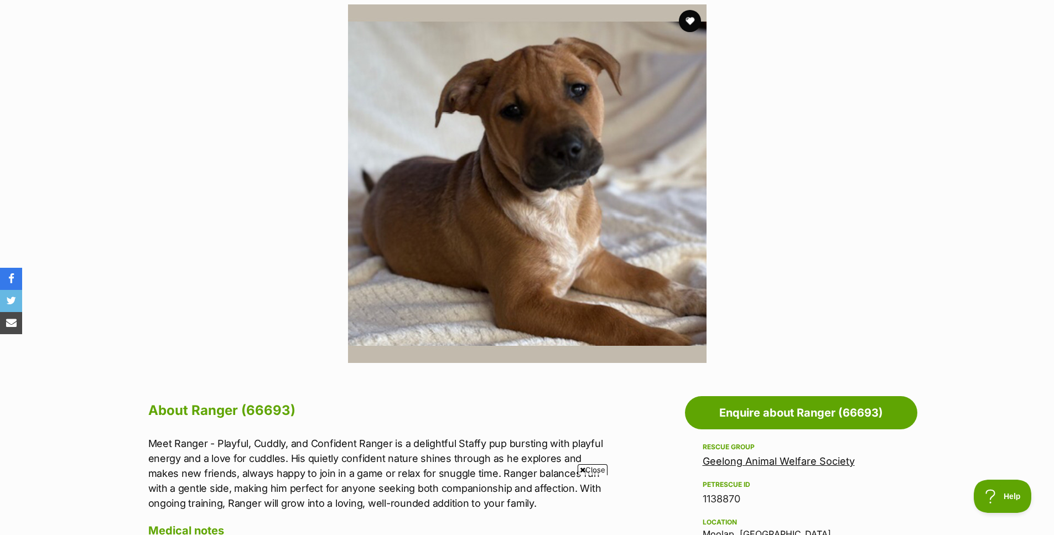
scroll to position [221, 0]
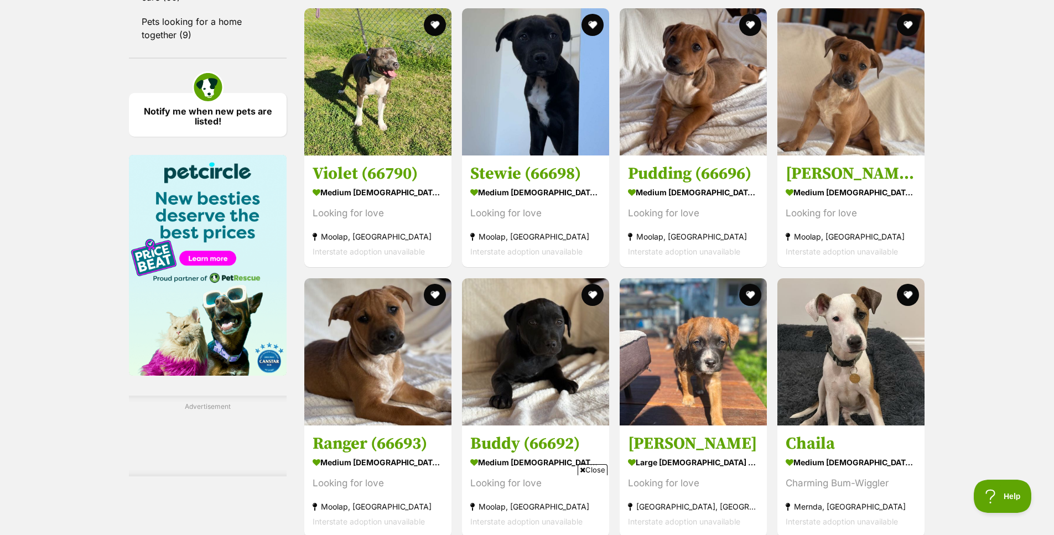
click at [725, 433] on h3 "[PERSON_NAME]" at bounding box center [693, 443] width 131 height 21
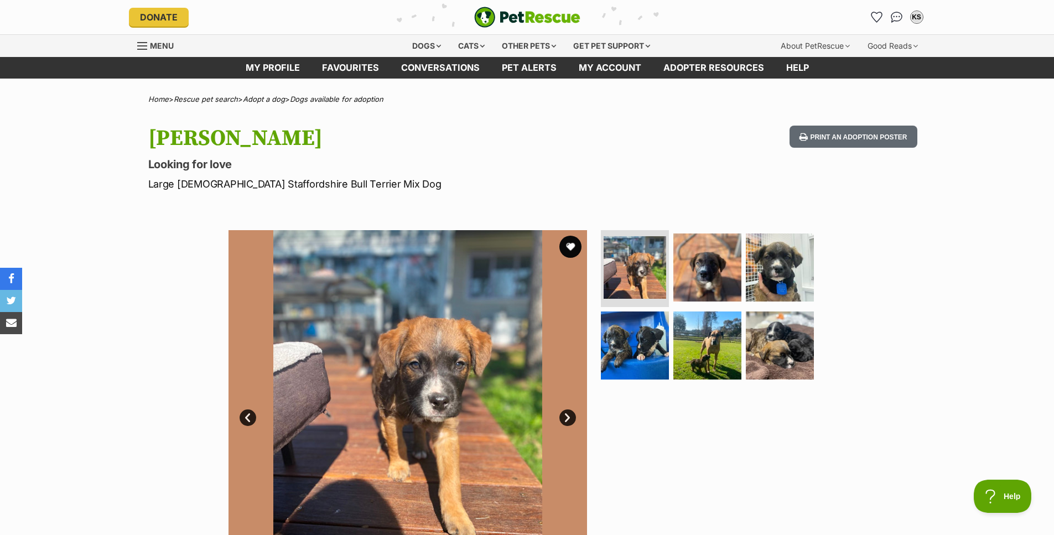
click at [707, 283] on img at bounding box center [707, 267] width 68 height 68
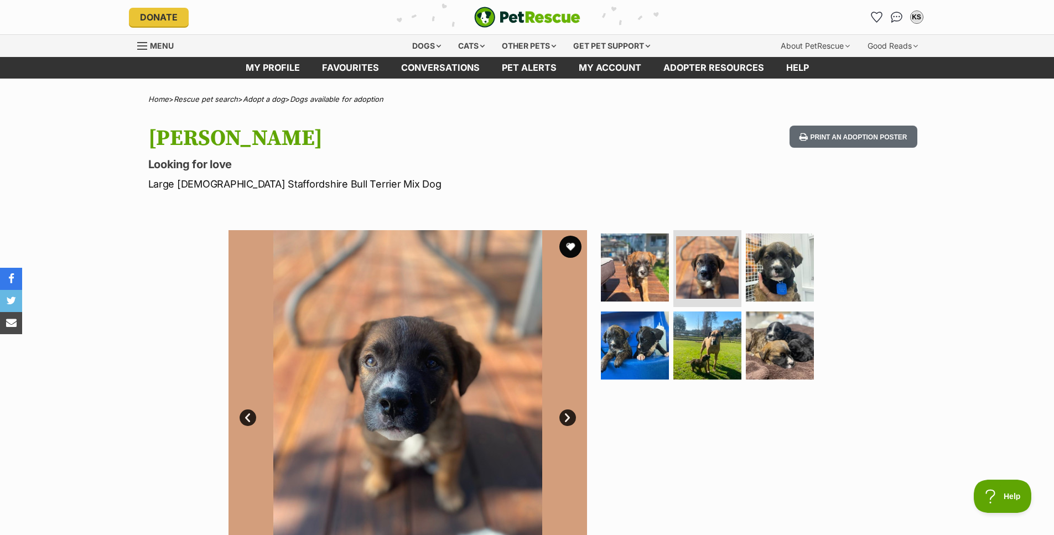
click at [767, 277] on img at bounding box center [780, 267] width 68 height 68
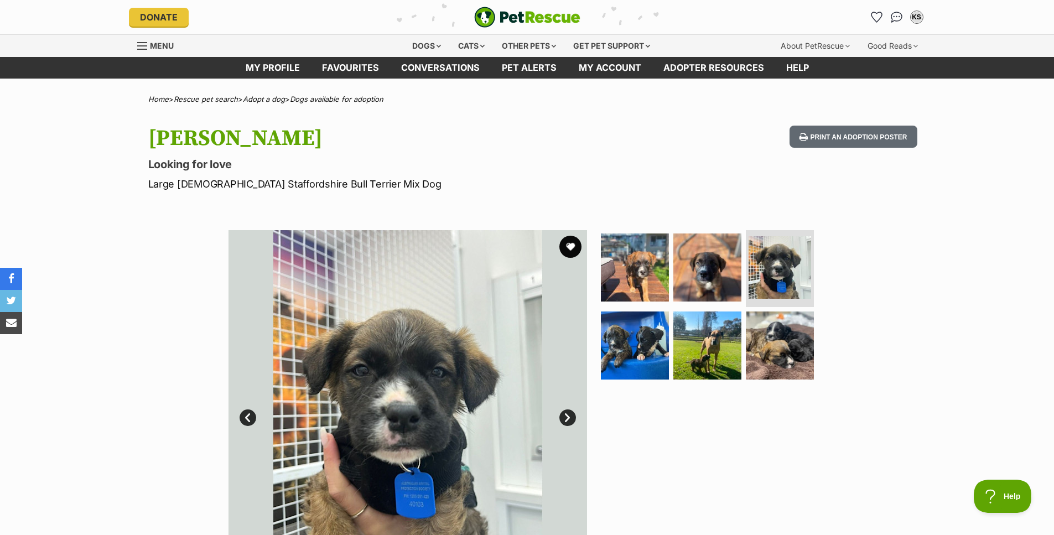
click at [630, 357] on img at bounding box center [635, 345] width 68 height 68
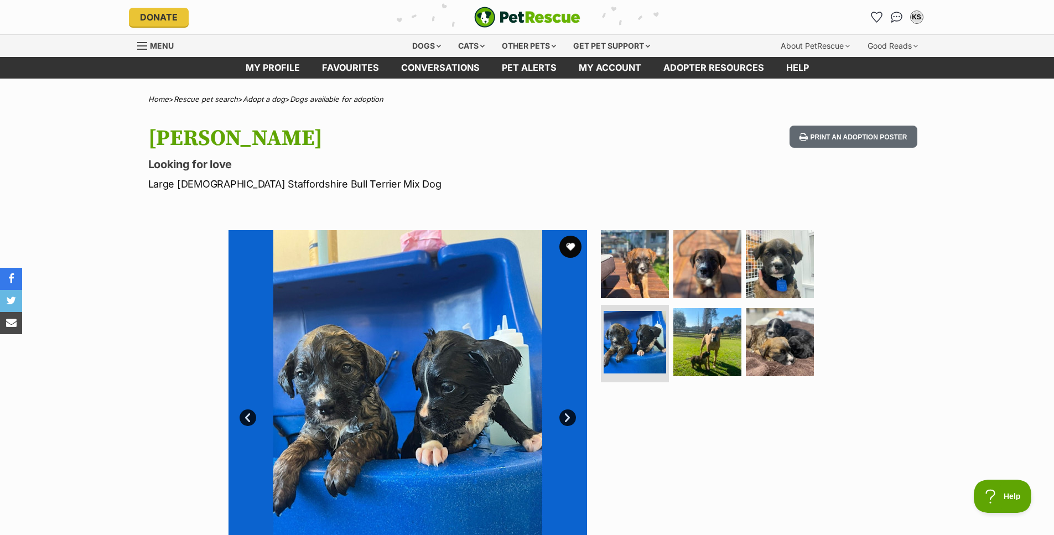
click at [708, 360] on img at bounding box center [707, 342] width 68 height 68
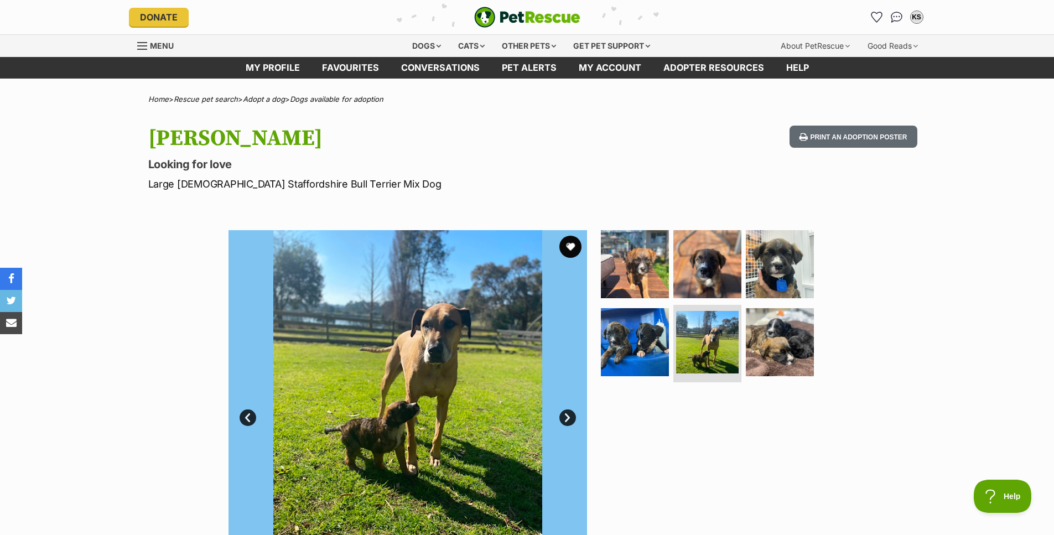
click at [794, 358] on img at bounding box center [780, 342] width 68 height 68
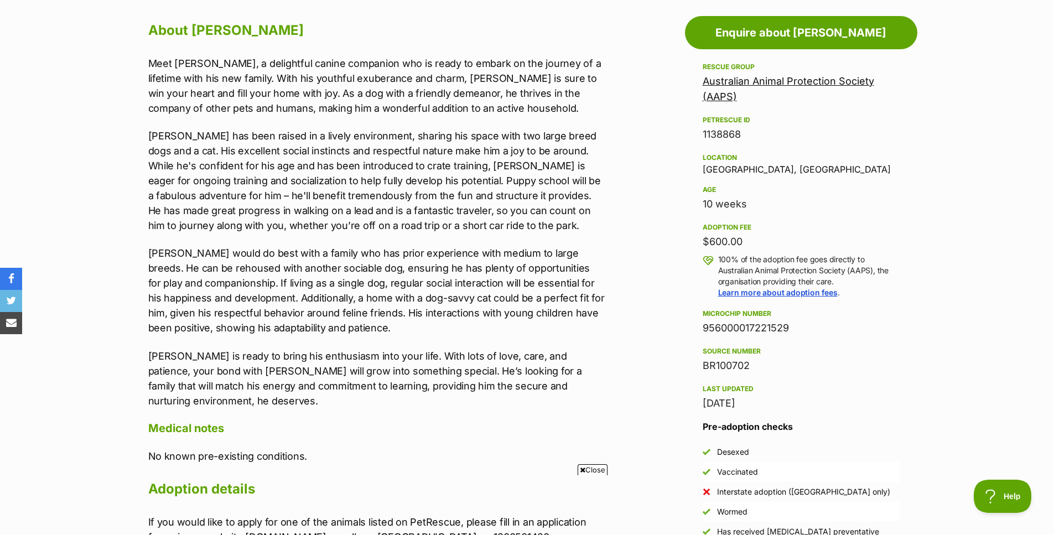
scroll to position [608, 0]
